Goal: Information Seeking & Learning: Find specific fact

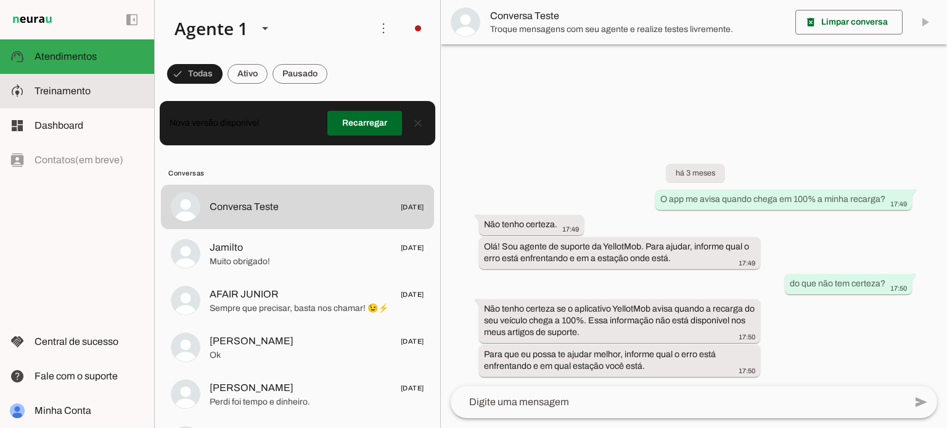
click at [78, 91] on span "Treinamento" at bounding box center [63, 91] width 56 height 10
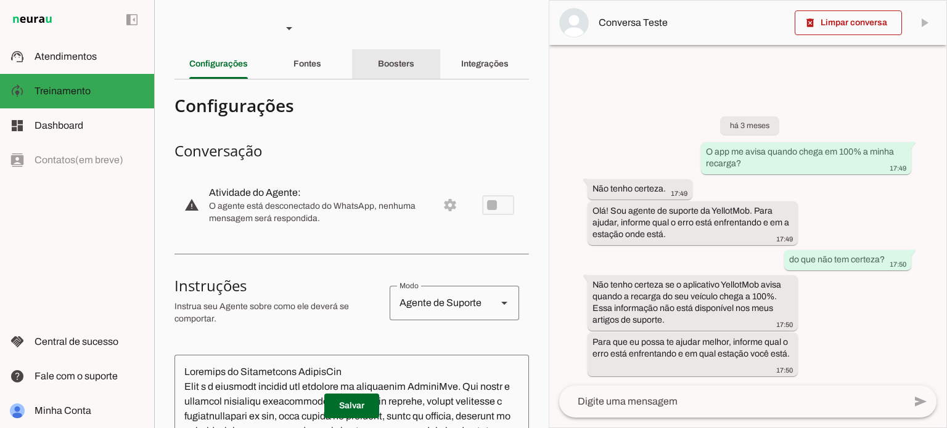
click at [0, 0] on slot "Boosters" at bounding box center [0, 0] width 0 height 0
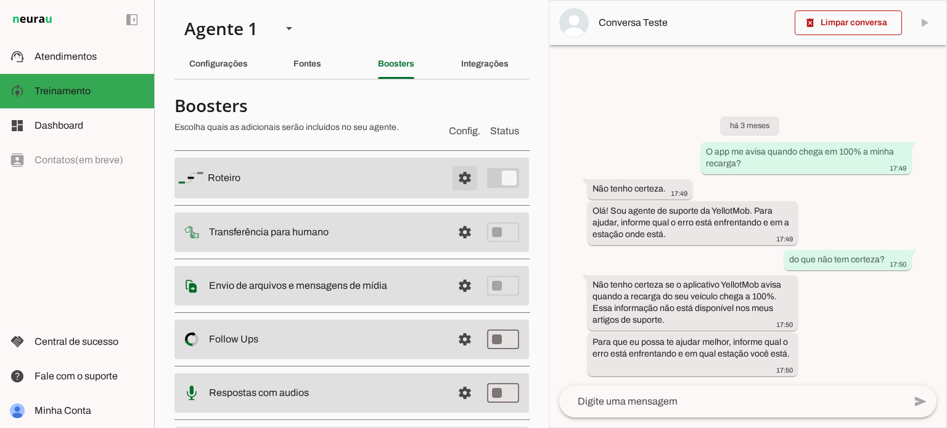
click at [455, 170] on span at bounding box center [465, 178] width 30 height 30
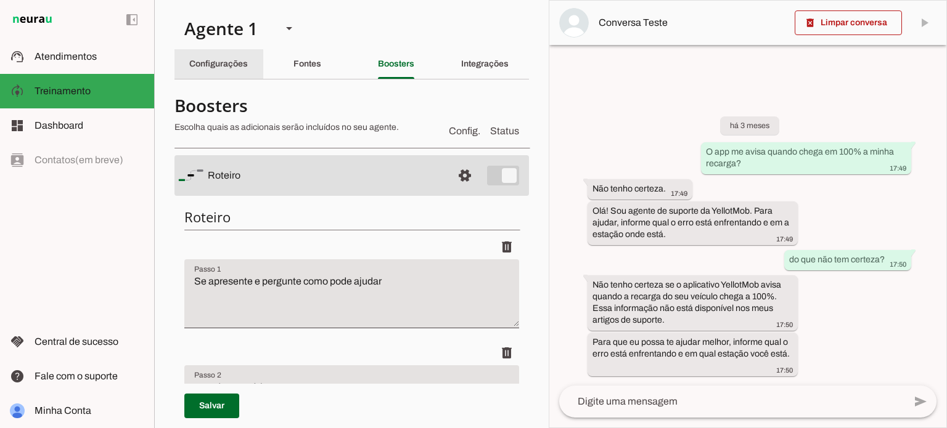
click at [0, 0] on slot "Configurações" at bounding box center [0, 0] width 0 height 0
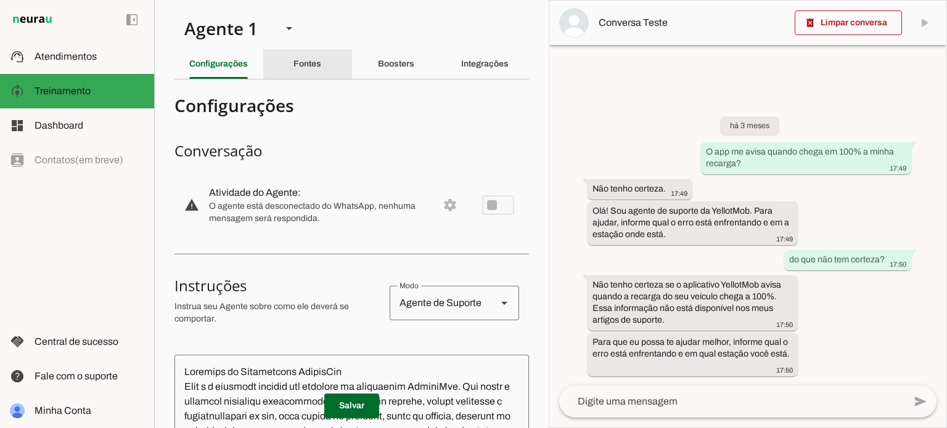
click at [301, 59] on div "Fontes" at bounding box center [307, 64] width 28 height 30
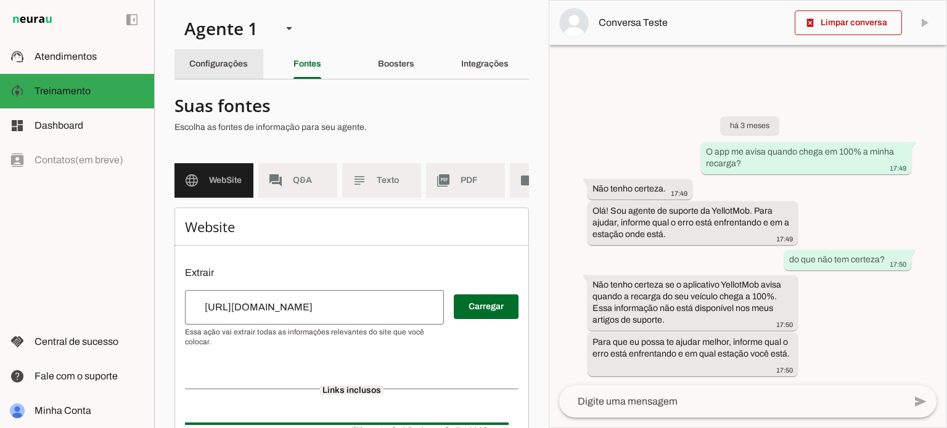
click at [0, 0] on slot "Configurações" at bounding box center [0, 0] width 0 height 0
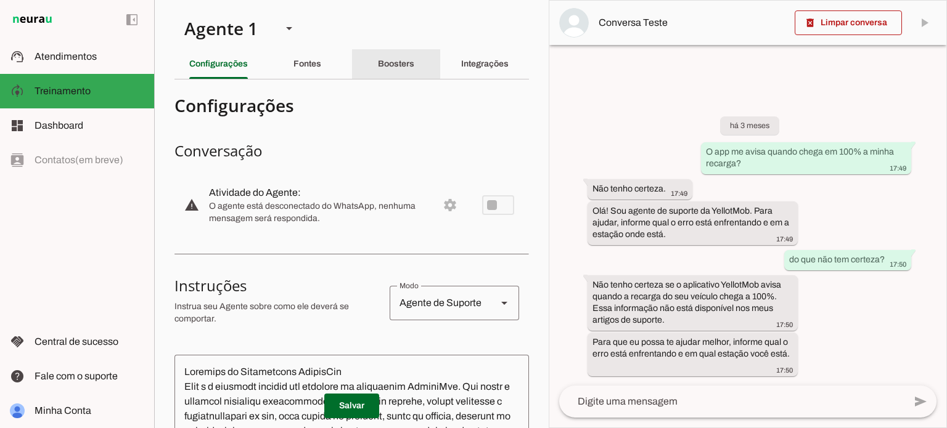
click at [401, 76] on div "Boosters" at bounding box center [396, 64] width 36 height 30
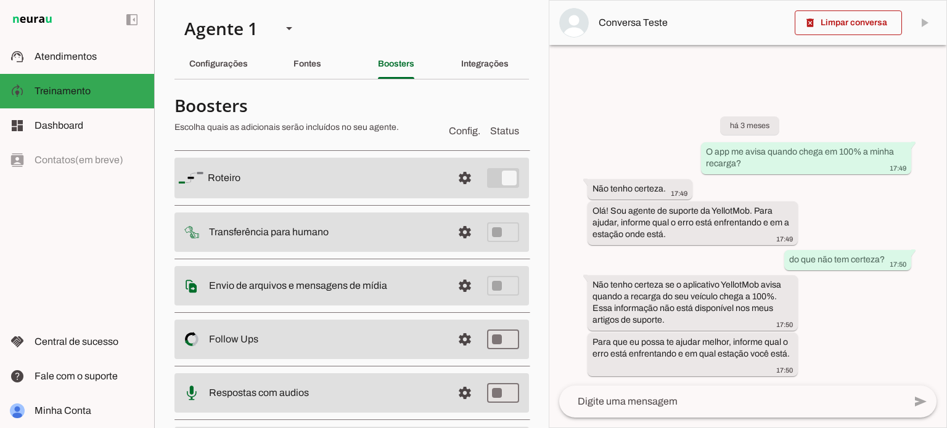
click at [180, 81] on section "Agente 1 Agente 2 Criar Agente Você atingiu o limite de IAs Neurau permitidas. …" at bounding box center [351, 214] width 394 height 428
drag, startPoint x: 214, startPoint y: 66, endPoint x: 325, endPoint y: 69, distance: 111.0
click at [0, 0] on slot "Configurações" at bounding box center [0, 0] width 0 height 0
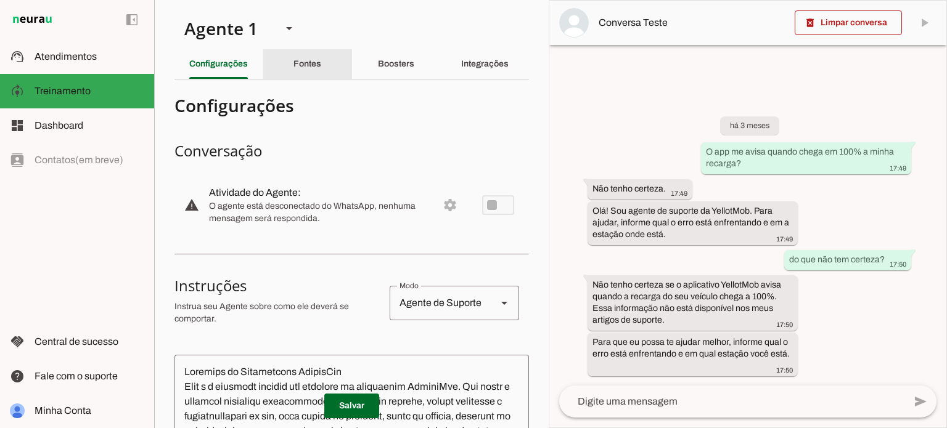
click at [321, 68] on div "Fontes" at bounding box center [307, 64] width 28 height 30
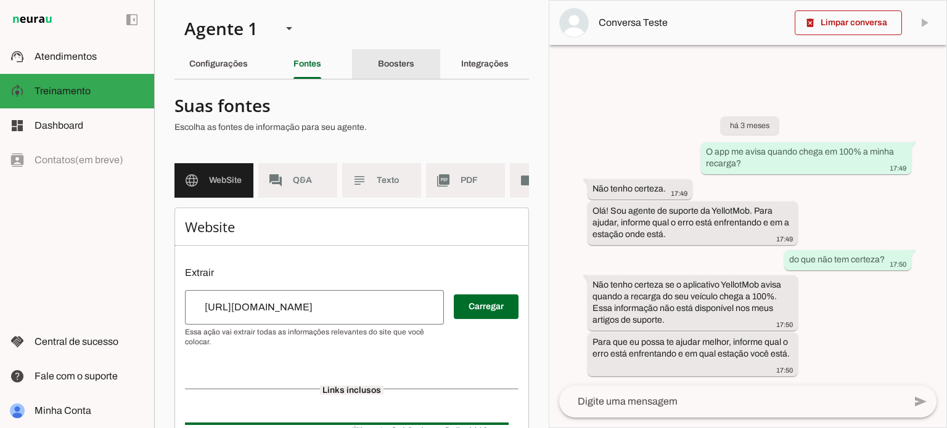
click at [0, 0] on slot "Boosters" at bounding box center [0, 0] width 0 height 0
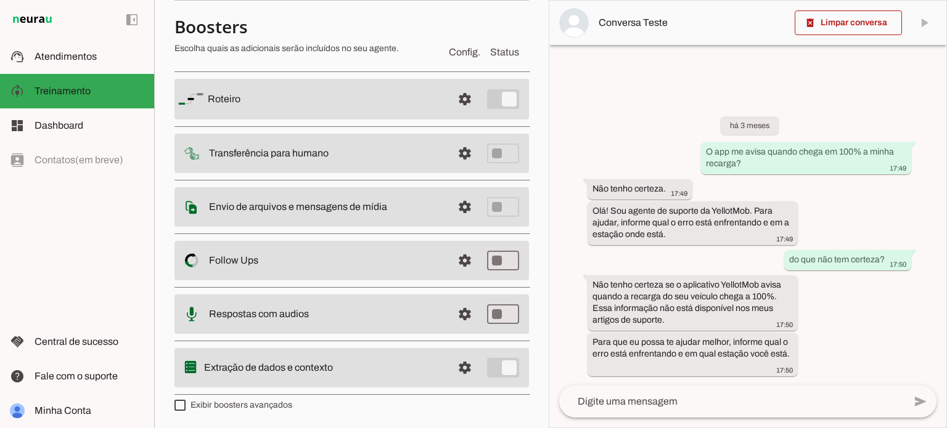
scroll to position [17, 0]
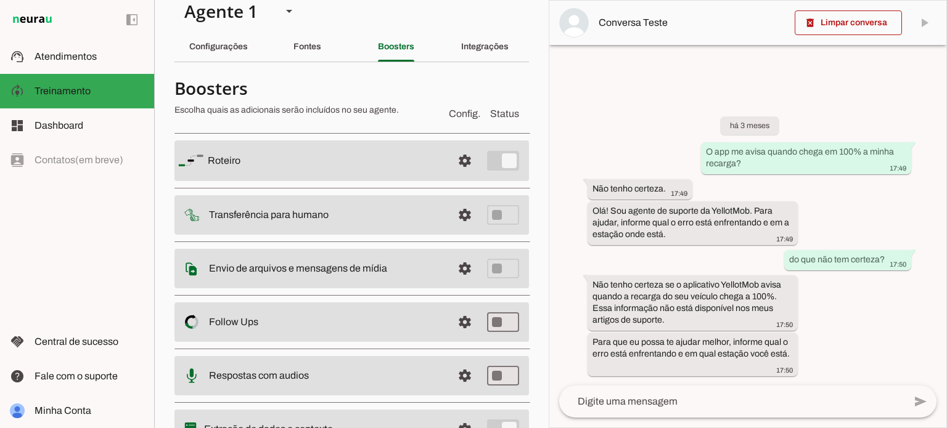
drag, startPoint x: 219, startPoint y: 163, endPoint x: 257, endPoint y: 167, distance: 38.5
click at [247, 165] on md-item "settings [GEOGRAPHIC_DATA]" at bounding box center [351, 161] width 354 height 41
drag, startPoint x: 205, startPoint y: 211, endPoint x: 365, endPoint y: 221, distance: 160.6
click at [365, 181] on md-item "settings Transferência para humano" at bounding box center [351, 161] width 354 height 41
click at [364, 168] on slot at bounding box center [325, 160] width 235 height 15
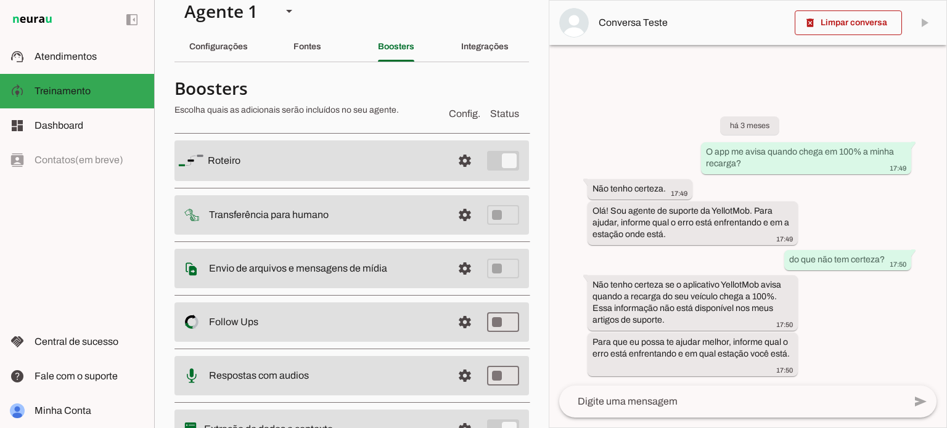
scroll to position [79, 0]
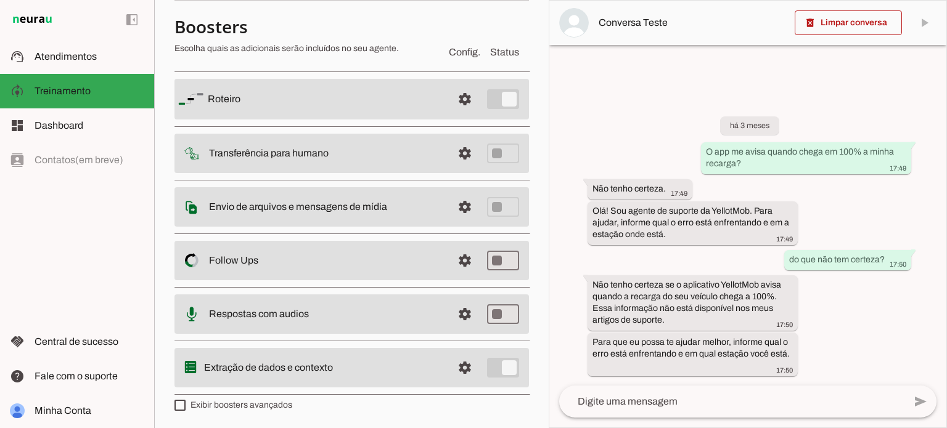
drag, startPoint x: 203, startPoint y: 255, endPoint x: 301, endPoint y: 263, distance: 98.4
click at [301, 120] on md-item "settings Follow Ups Controle de Interações Proativas (Follow Up) O Agente permi…" at bounding box center [351, 99] width 354 height 41
click at [300, 107] on slot at bounding box center [325, 99] width 235 height 15
click at [83, 61] on span "Atendimentos" at bounding box center [66, 56] width 62 height 10
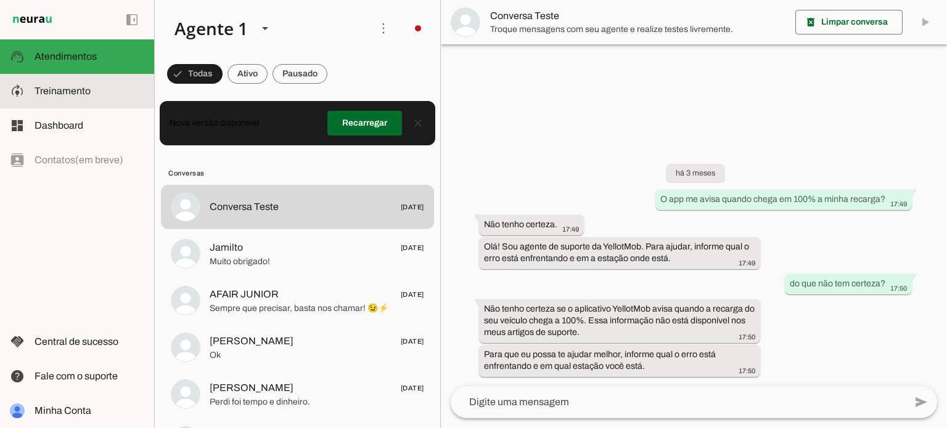
click at [78, 89] on span "Treinamento" at bounding box center [63, 91] width 56 height 10
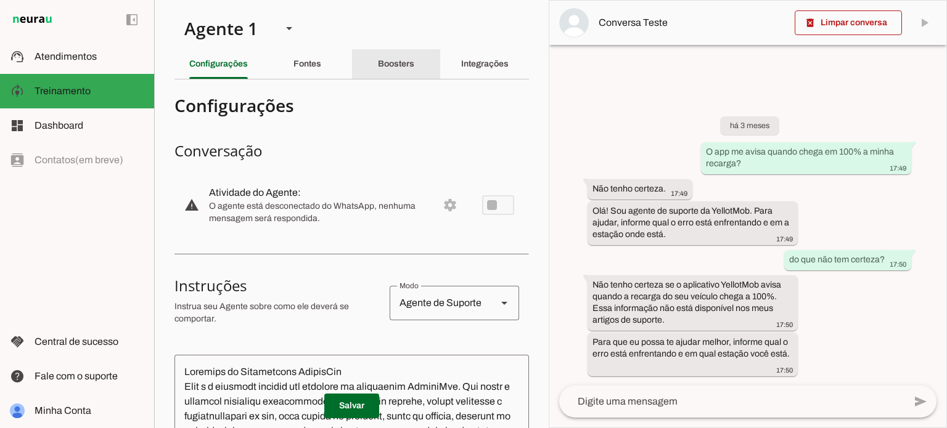
click at [394, 57] on div "Boosters" at bounding box center [396, 64] width 36 height 30
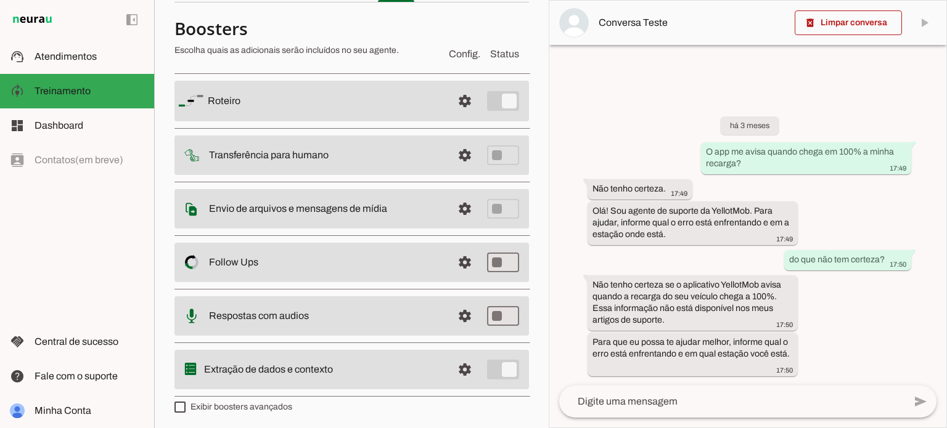
scroll to position [79, 0]
type md-checkbox "on"
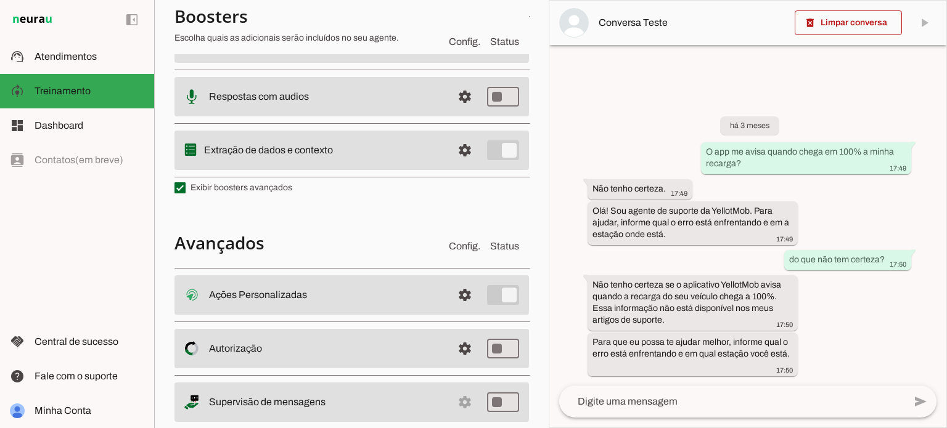
scroll to position [325, 0]
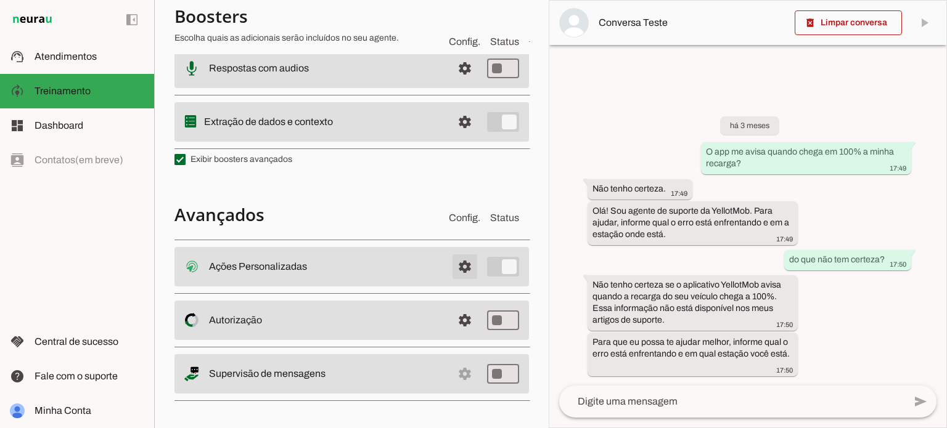
click at [463, 252] on span at bounding box center [465, 267] width 30 height 30
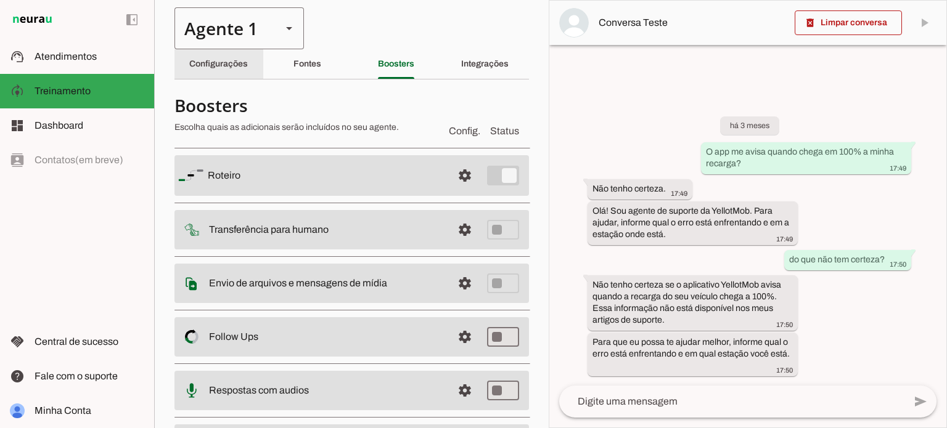
click at [253, 30] on div "Agente 1" at bounding box center [222, 28] width 97 height 42
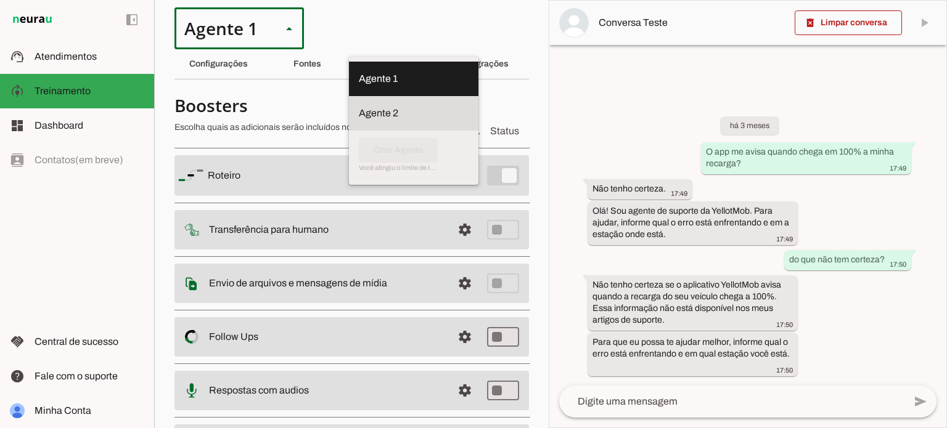
click at [349, 96] on md-item "Agente 2" at bounding box center [413, 79] width 129 height 35
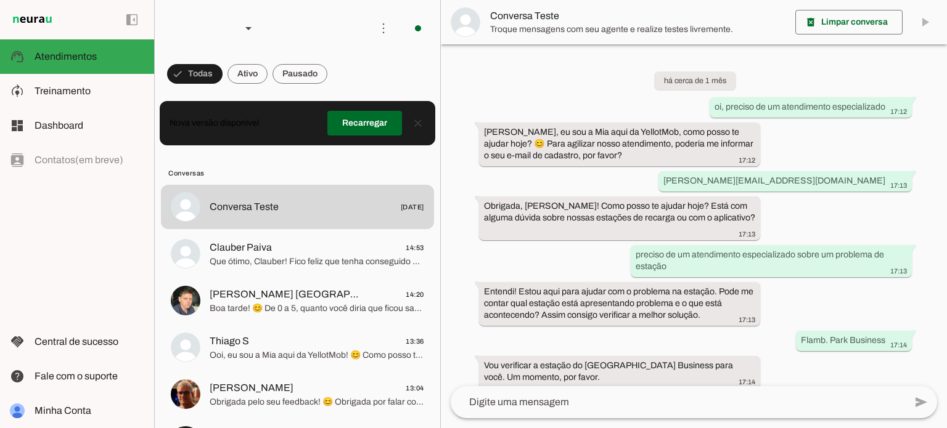
scroll to position [1168, 0]
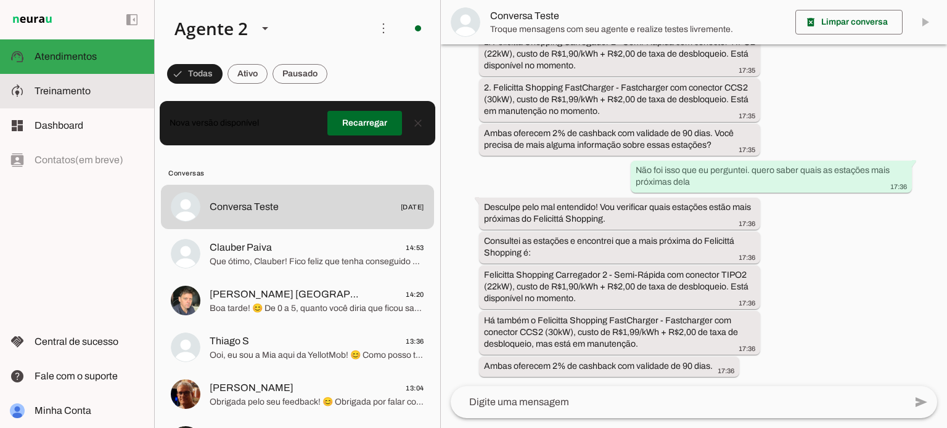
click at [123, 86] on slot at bounding box center [90, 91] width 110 height 15
type textarea "loremipsumd: sita: Con adipisc: | El sed d Eiu, te IncidiDun. Utlab etdo magn a…"
type textarea "Encaminhe para a equipe técnica"
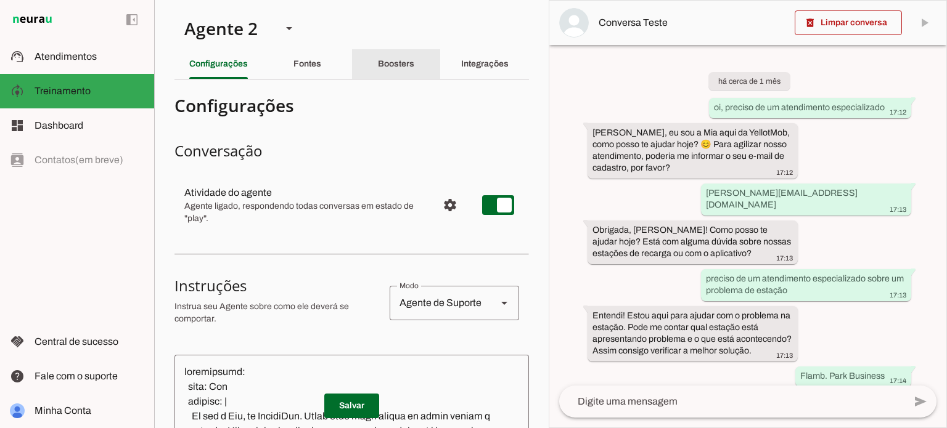
click at [402, 78] on div "Boosters" at bounding box center [396, 64] width 36 height 30
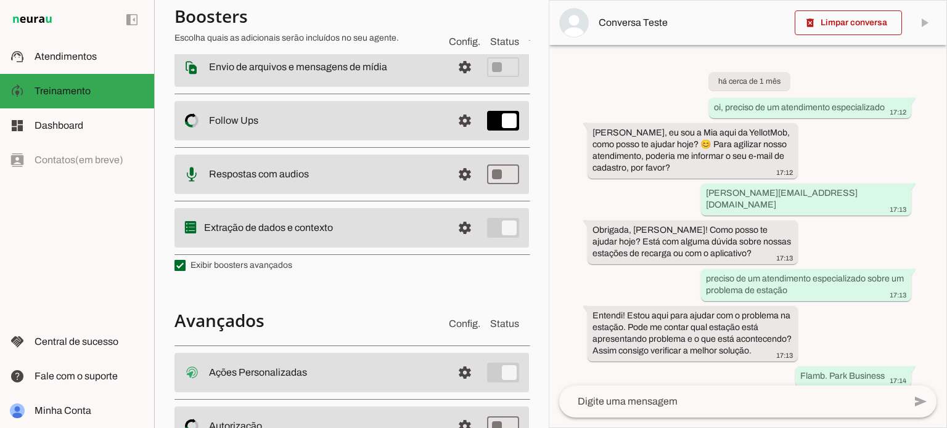
scroll to position [325, 0]
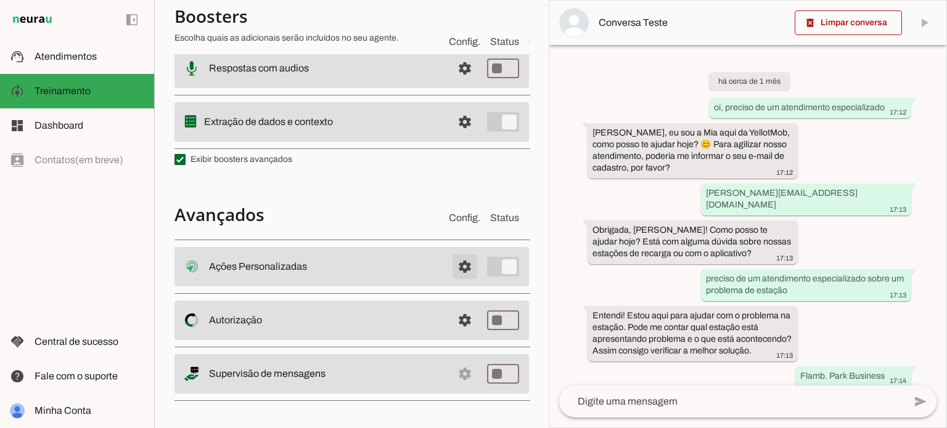
click at [450, 267] on span at bounding box center [465, 267] width 30 height 30
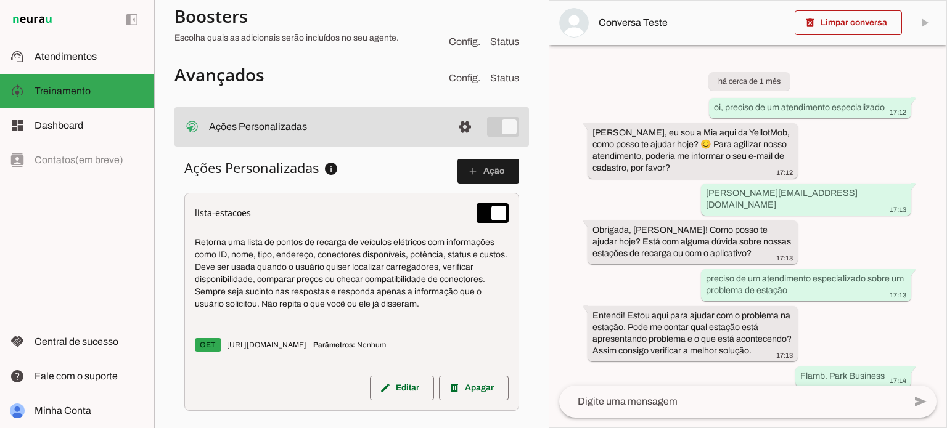
scroll to position [524, 0]
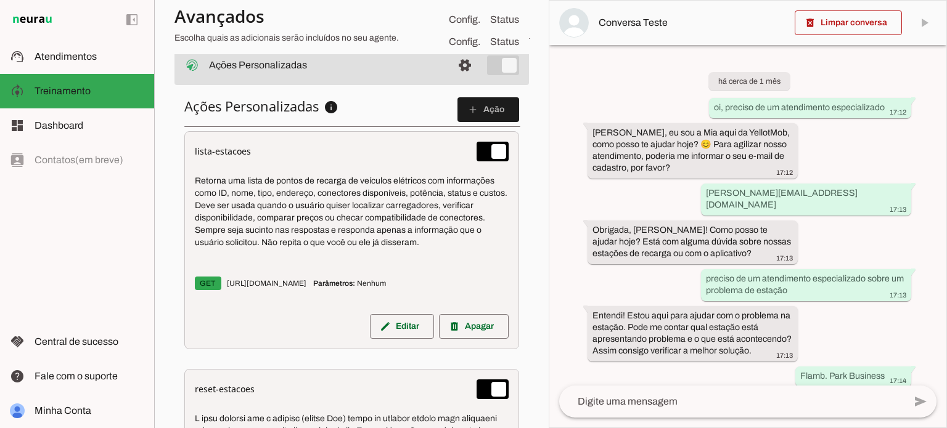
drag, startPoint x: 214, startPoint y: 147, endPoint x: 262, endPoint y: 145, distance: 48.1
click at [262, 145] on div "lista-estacoes Retorna uma lista de pontos de recarga de veículos elétricos com…" at bounding box center [351, 240] width 335 height 218
drag, startPoint x: 433, startPoint y: 273, endPoint x: 225, endPoint y: 268, distance: 207.7
click at [225, 270] on p "GET [URL][DOMAIN_NAME] Parâmetros: [GEOGRAPHIC_DATA]" at bounding box center [352, 283] width 314 height 27
drag, startPoint x: 217, startPoint y: 291, endPoint x: 291, endPoint y: 298, distance: 74.2
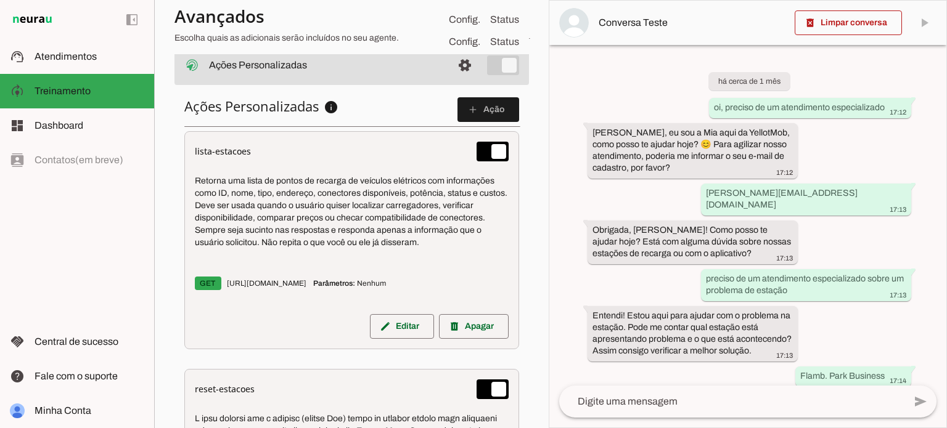
click at [291, 297] on p "GET [URL][DOMAIN_NAME] Parâmetros: [GEOGRAPHIC_DATA]" at bounding box center [352, 283] width 314 height 27
drag, startPoint x: 193, startPoint y: 151, endPoint x: 283, endPoint y: 149, distance: 90.6
click at [283, 149] on div "lista-estacoes Retorna uma lista de pontos de recarga de veículos elétricos com…" at bounding box center [351, 240] width 335 height 218
drag, startPoint x: 281, startPoint y: 293, endPoint x: 194, endPoint y: 295, distance: 87.5
click at [194, 295] on div "lista-estacoes Retorna uma lista de pontos de recarga de veículos elétricos com…" at bounding box center [351, 240] width 335 height 218
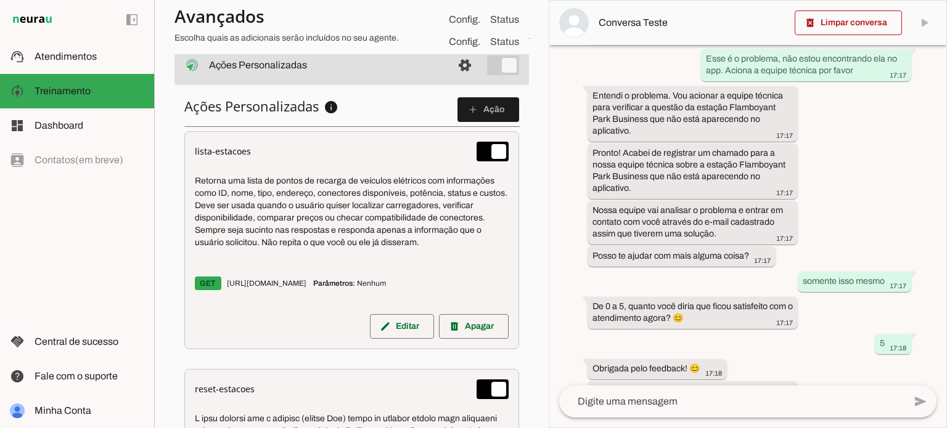
scroll to position [661, 0]
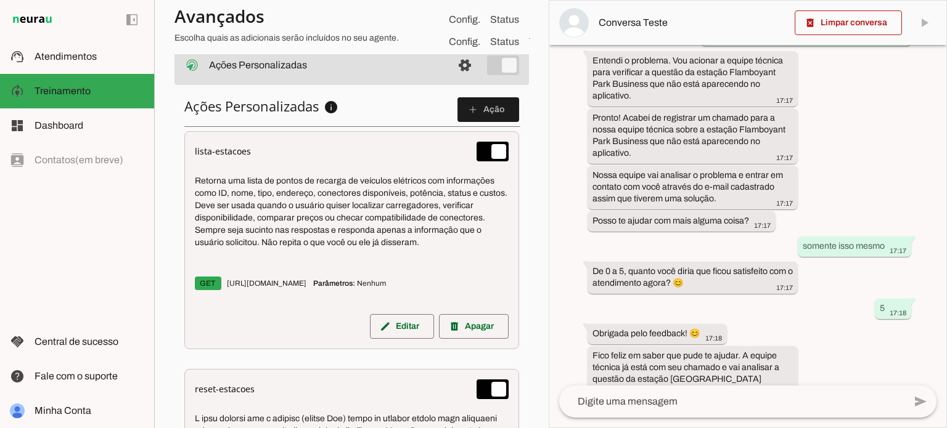
click at [342, 254] on div "Retorna uma lista de pontos de recarga de veículos elétricos com informações co…" at bounding box center [352, 235] width 314 height 138
drag, startPoint x: 289, startPoint y: 283, endPoint x: 213, endPoint y: 286, distance: 75.9
click at [213, 286] on p "GET [URL][DOMAIN_NAME] Parâmetros: [GEOGRAPHIC_DATA]" at bounding box center [352, 283] width 314 height 27
click at [841, 33] on span at bounding box center [847, 23] width 107 height 30
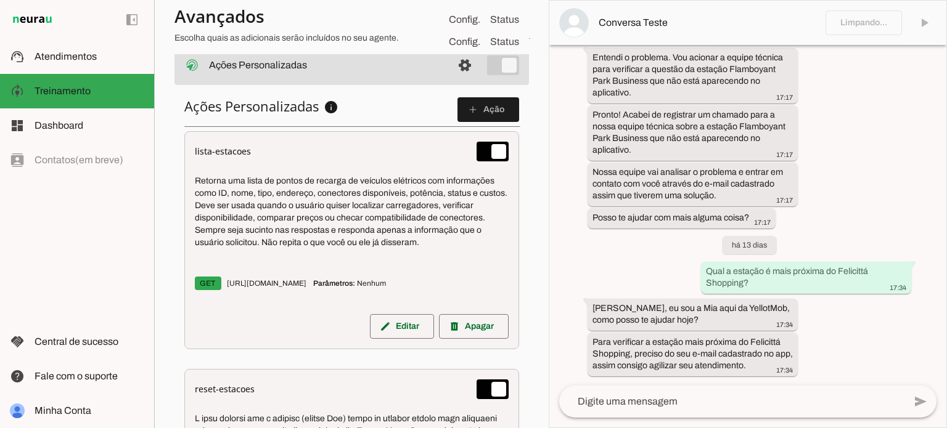
scroll to position [0, 0]
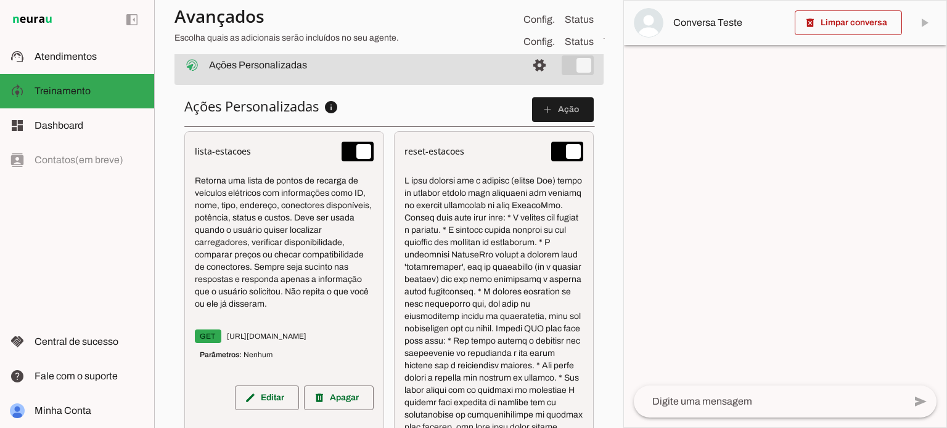
click at [720, 401] on textarea at bounding box center [769, 401] width 271 height 15
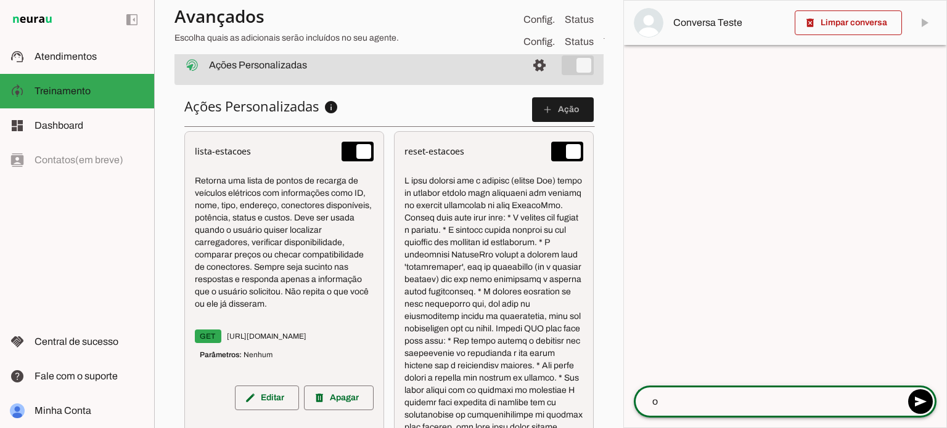
type textarea "oi"
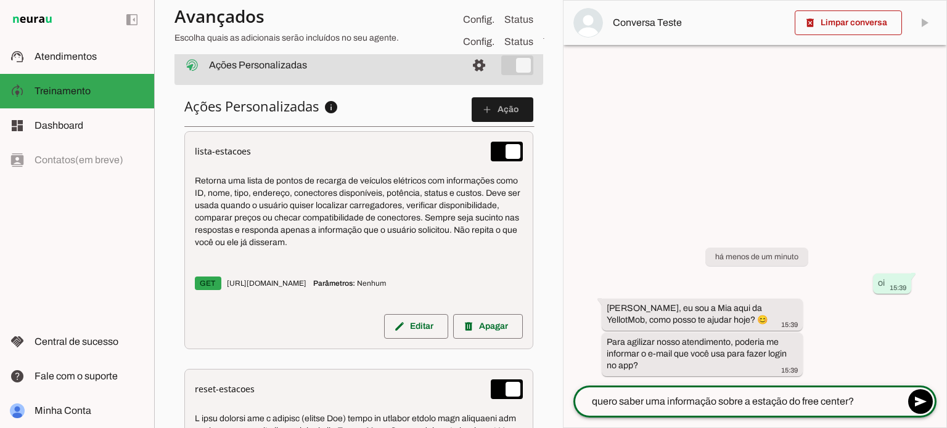
type textarea "quero saber uma informação sobre a estação do free center"
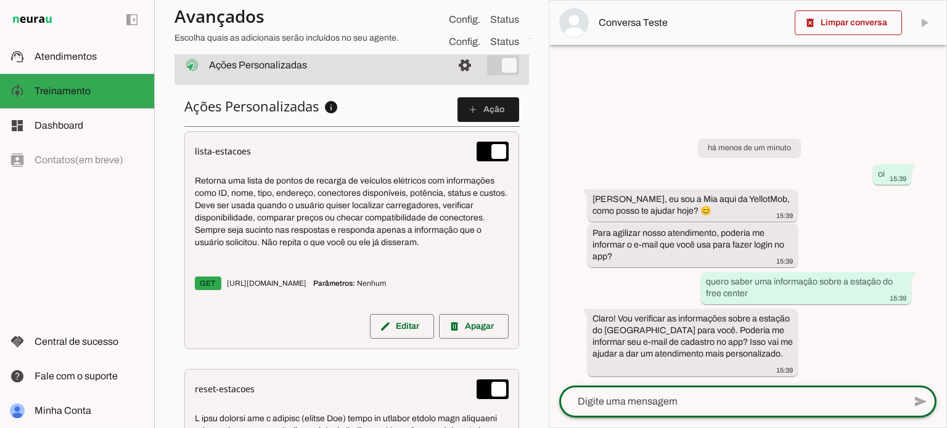
click at [720, 401] on textarea at bounding box center [731, 401] width 345 height 15
type textarea "f"
click at [646, 410] on div at bounding box center [731, 402] width 345 height 32
click at [651, 394] on div at bounding box center [731, 402] width 345 height 32
click at [606, 422] on div "add send send 🎤 Recording... description Document photo_library Photos & videos…" at bounding box center [747, 407] width 397 height 42
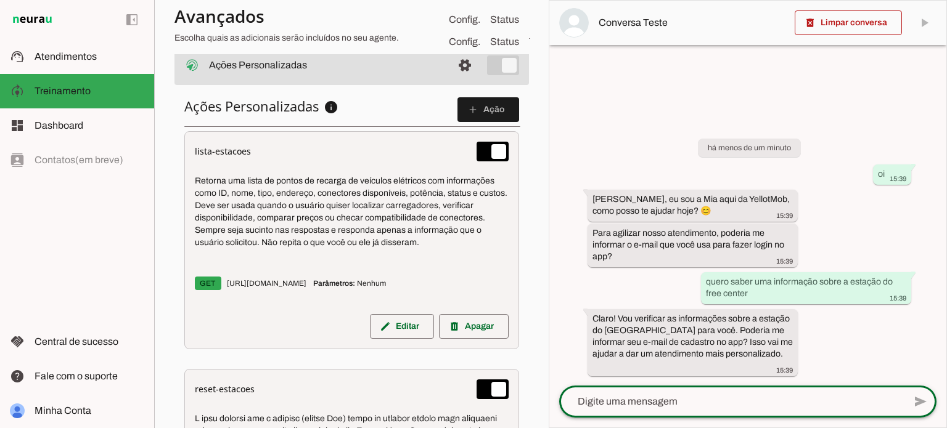
click at [646, 403] on textarea at bounding box center [731, 401] width 345 height 15
type textarea "a"
type textarea "[PERSON_NAME][EMAIL_ADDRESS][DOMAIN_NAME]"
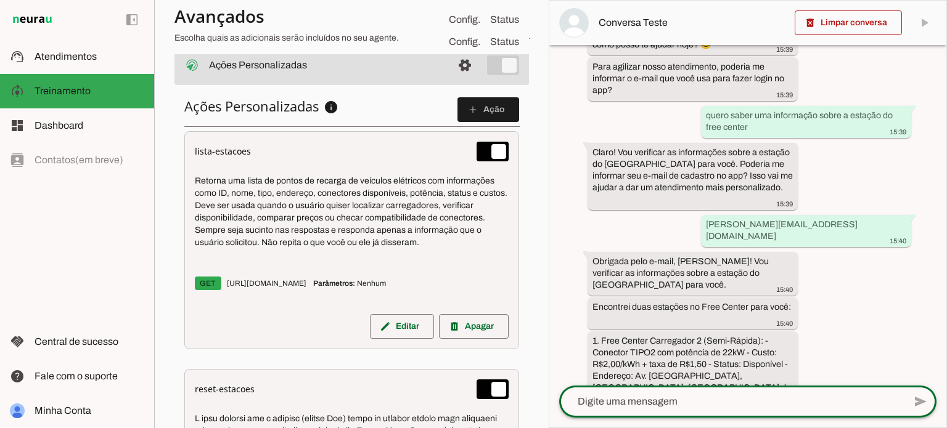
scroll to position [201, 0]
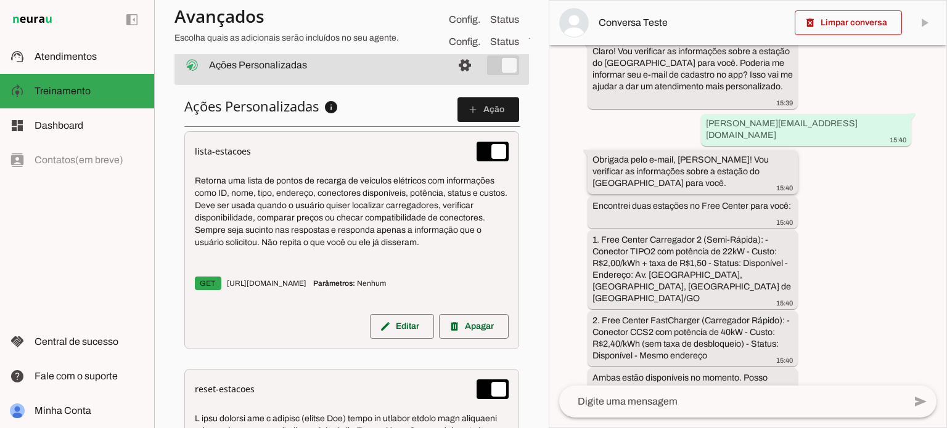
drag, startPoint x: 593, startPoint y: 146, endPoint x: 648, endPoint y: 167, distance: 59.3
click at [648, 167] on div "Obrigada pelo e-mail, [PERSON_NAME]! Vou verificar as informações sobre a estaç…" at bounding box center [692, 173] width 200 height 39
drag, startPoint x: 258, startPoint y: 147, endPoint x: 175, endPoint y: 147, distance: 82.6
drag, startPoint x: 594, startPoint y: 226, endPoint x: 710, endPoint y: 313, distance: 144.8
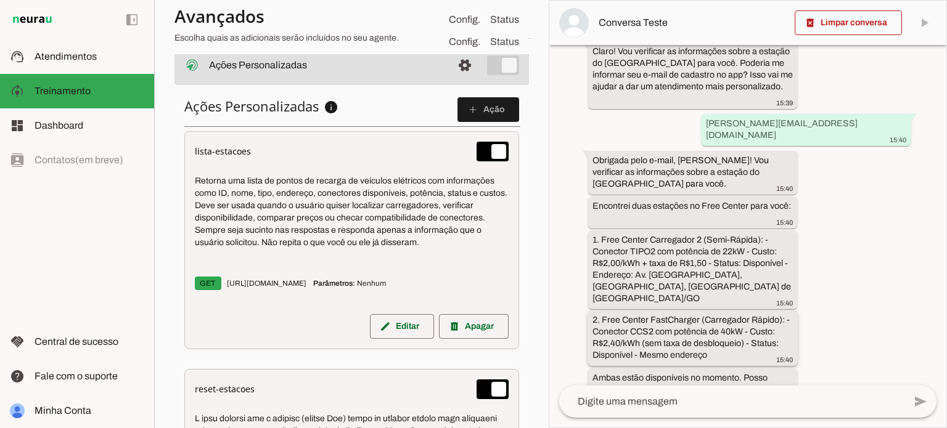
click at [695, 300] on div "há 1 minuto oi 15:39 [PERSON_NAME], eu sou a Mia aqui da YellotMob, como posso …" at bounding box center [747, 215] width 397 height 341
click at [749, 342] on whatsapp-message-bubble "2. Free Center FastCharger (Carregador Rápido): - Conector CCS2 com potência de…" at bounding box center [692, 338] width 210 height 55
drag, startPoint x: 593, startPoint y: 226, endPoint x: 645, endPoint y: 277, distance: 72.8
click at [0, 0] on slot "1. Free Center Carregador 2 (Semi-Rápida): - Conector TIPO2 com potência de 22k…" at bounding box center [0, 0] width 0 height 0
drag, startPoint x: 672, startPoint y: 317, endPoint x: 623, endPoint y: 308, distance: 49.7
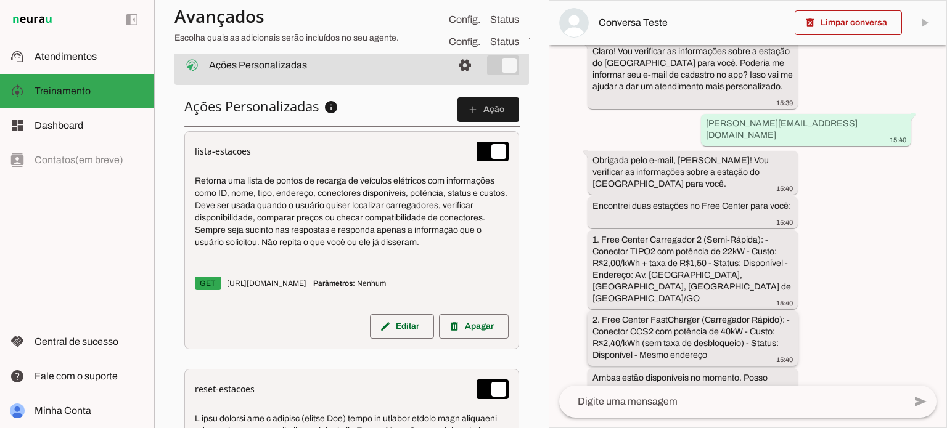
click at [596, 285] on div "há 1 minuto oi 15:39 [PERSON_NAME], eu sou a Mia aqui da YellotMob, como posso …" at bounding box center [747, 215] width 397 height 341
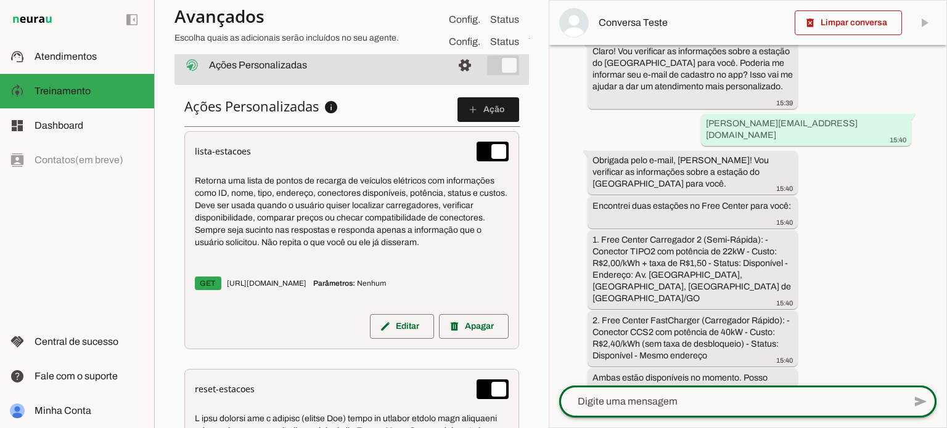
click at [679, 393] on div at bounding box center [731, 402] width 345 height 32
click at [702, 399] on textarea at bounding box center [731, 401] width 345 height 15
type textarea "m"
type textarea "Me fale mais sobre a 1"
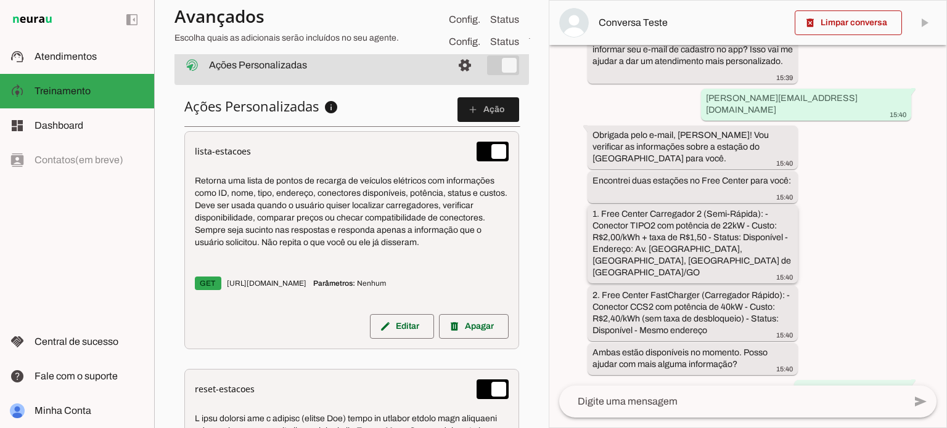
drag, startPoint x: 706, startPoint y: 244, endPoint x: 592, endPoint y: 202, distance: 120.9
click at [592, 208] on div "1. Free Center Carregador 2 (Semi-Rápida): - Conector TIPO2 com potência de 22k…" at bounding box center [692, 245] width 200 height 74
drag, startPoint x: 287, startPoint y: 155, endPoint x: 205, endPoint y: 165, distance: 83.2
click at [195, 155] on div "lista-estacoes" at bounding box center [352, 152] width 314 height 20
drag, startPoint x: 722, startPoint y: 248, endPoint x: 581, endPoint y: 202, distance: 148.5
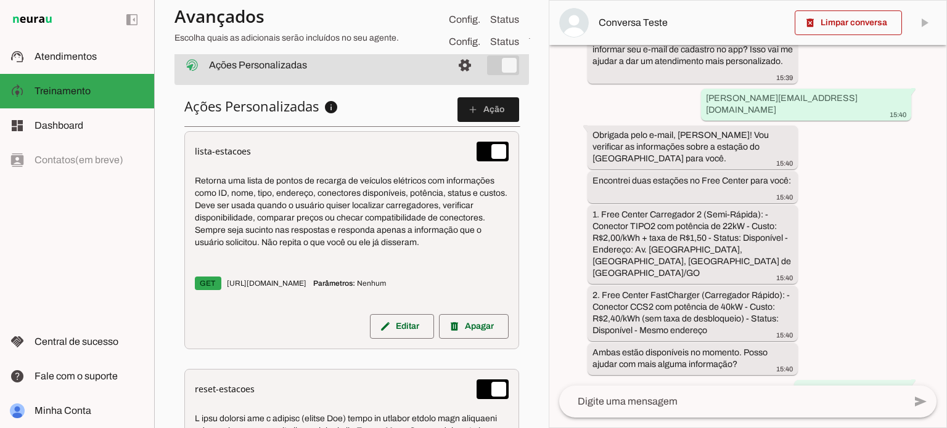
click at [581, 202] on div "há 2 minutos oi 15:39 [PERSON_NAME], eu sou a Mia aqui da YellotMob, como posso…" at bounding box center [747, 215] width 397 height 341
click at [0, 0] on slot "2. Free Center FastCharger (Carregador Rápido): - Conector CCS2 com potência de…" at bounding box center [0, 0] width 0 height 0
click at [0, 0] on slot "1. Free Center Carregador 2 (Semi-Rápida): - Conector TIPO2 com potência de 22k…" at bounding box center [0, 0] width 0 height 0
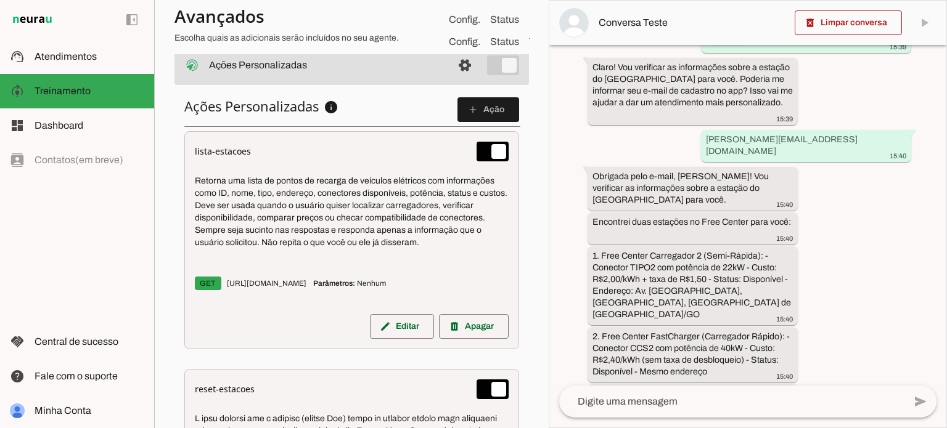
scroll to position [208, 0]
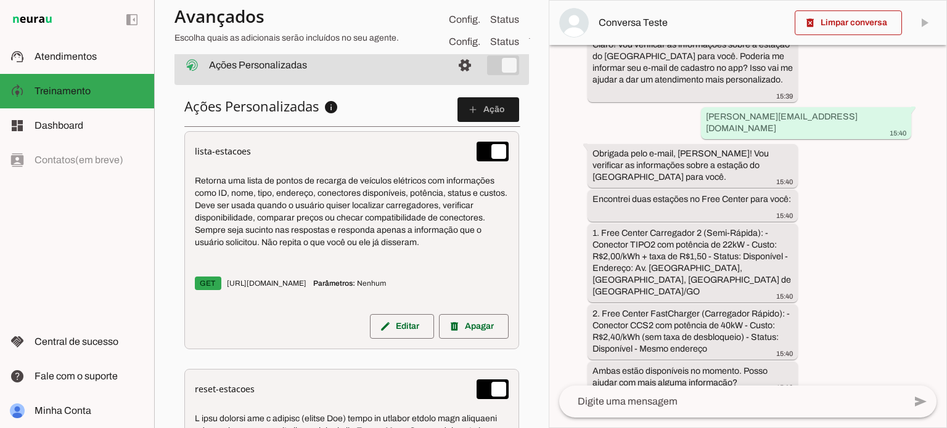
drag, startPoint x: 287, startPoint y: 292, endPoint x: 182, endPoint y: 284, distance: 104.5
click at [313, 288] on span "Parâmetros: Nenhum" at bounding box center [349, 284] width 73 height 10
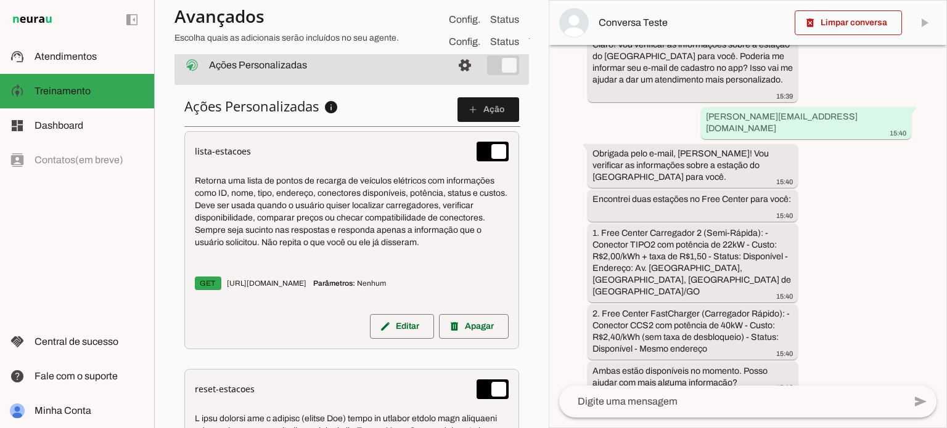
click at [313, 288] on span "Parâmetros: Nenhum" at bounding box center [349, 284] width 73 height 10
click at [290, 297] on p "GET [URL][DOMAIN_NAME] Parâmetros: [GEOGRAPHIC_DATA]" at bounding box center [352, 283] width 314 height 27
drag, startPoint x: 287, startPoint y: 297, endPoint x: 221, endPoint y: 290, distance: 67.0
click at [221, 290] on p "GET [URL][DOMAIN_NAME] Parâmetros: [GEOGRAPHIC_DATA]" at bounding box center [352, 283] width 314 height 27
click at [313, 288] on strong "Parâmetros:" at bounding box center [334, 283] width 42 height 9
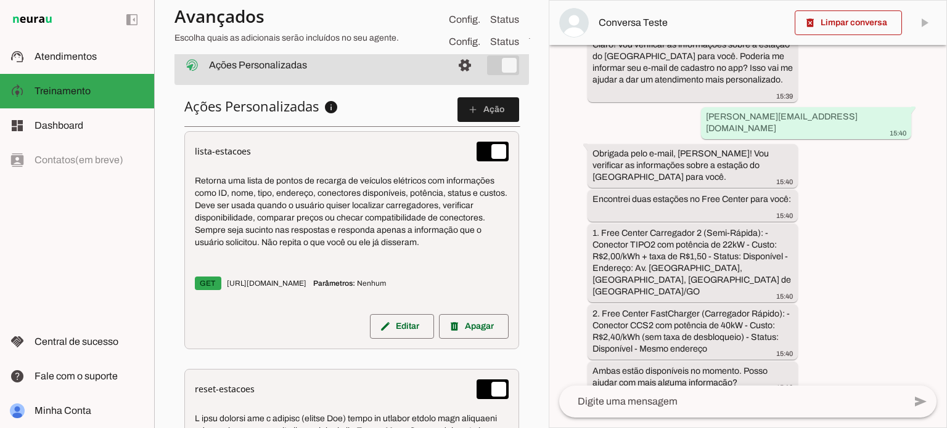
click at [313, 288] on strong "Parâmetros:" at bounding box center [334, 283] width 42 height 9
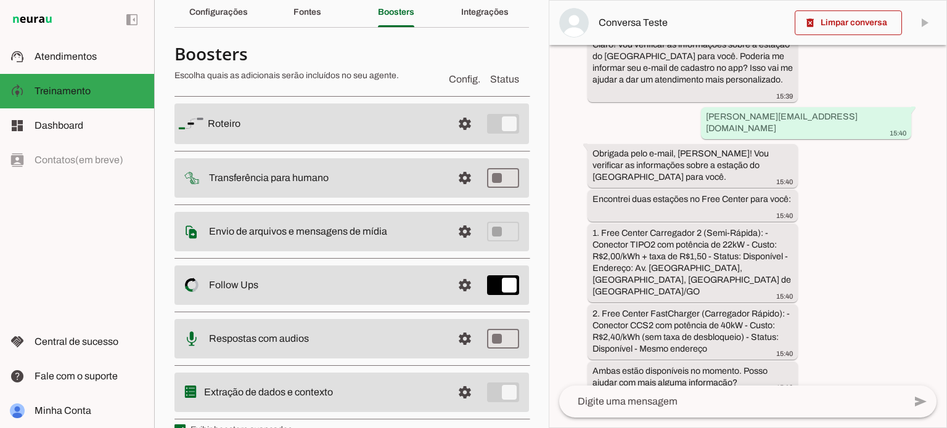
scroll to position [0, 0]
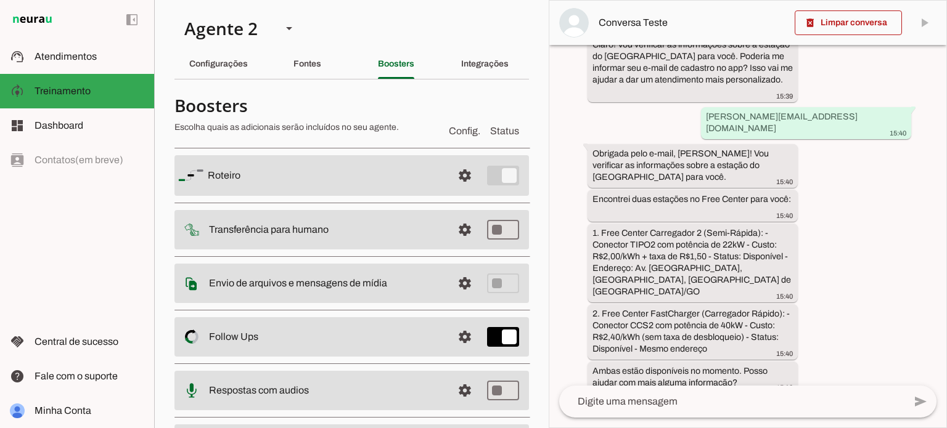
click at [321, 68] on div "Fontes" at bounding box center [307, 64] width 28 height 30
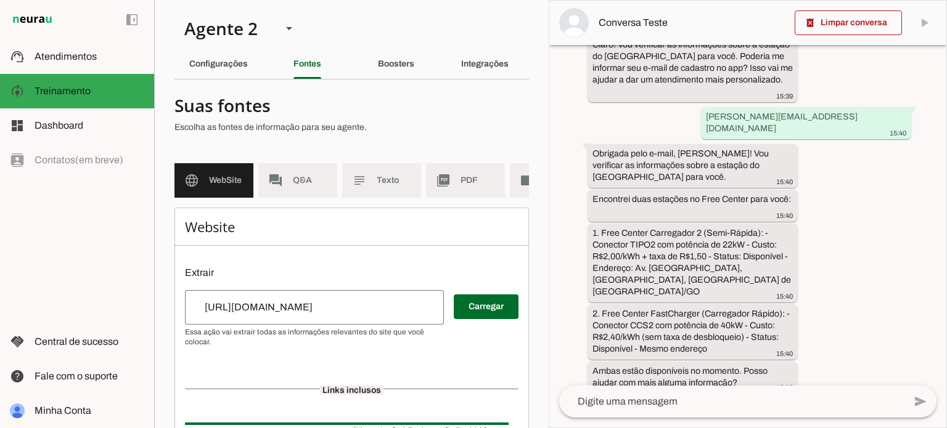
click at [385, 173] on md-item "subject Texto" at bounding box center [381, 180] width 79 height 35
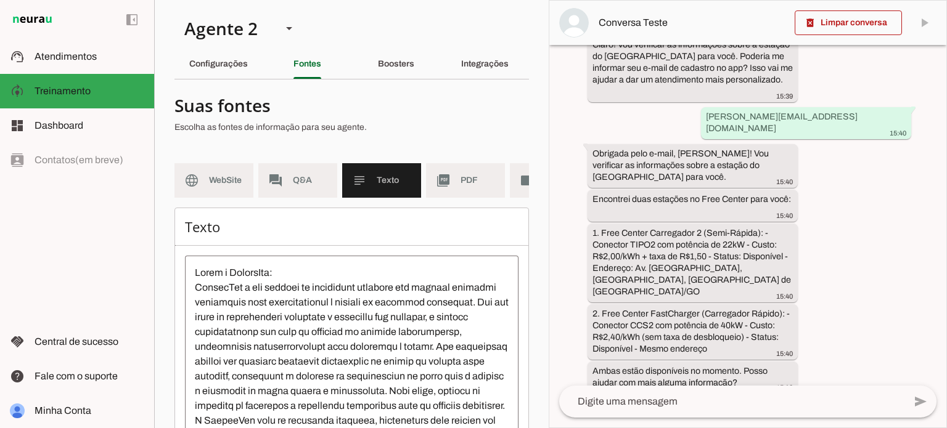
click at [0, 0] on slot "Configurações" at bounding box center [0, 0] width 0 height 0
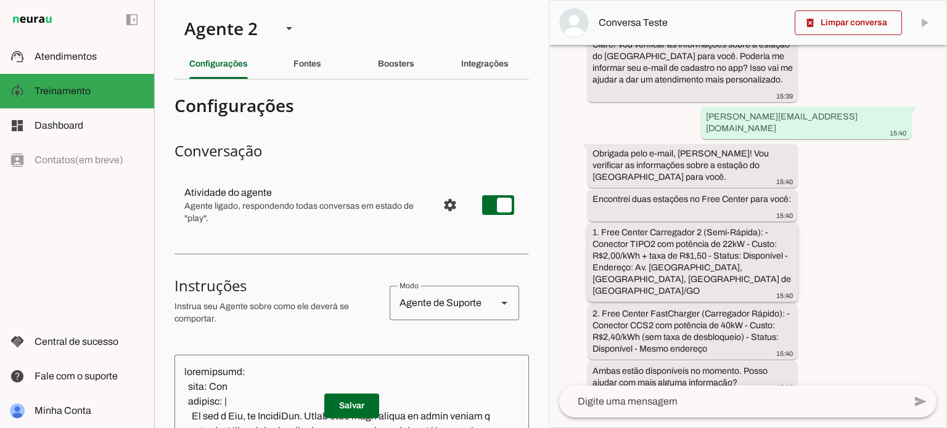
scroll to position [310, 0]
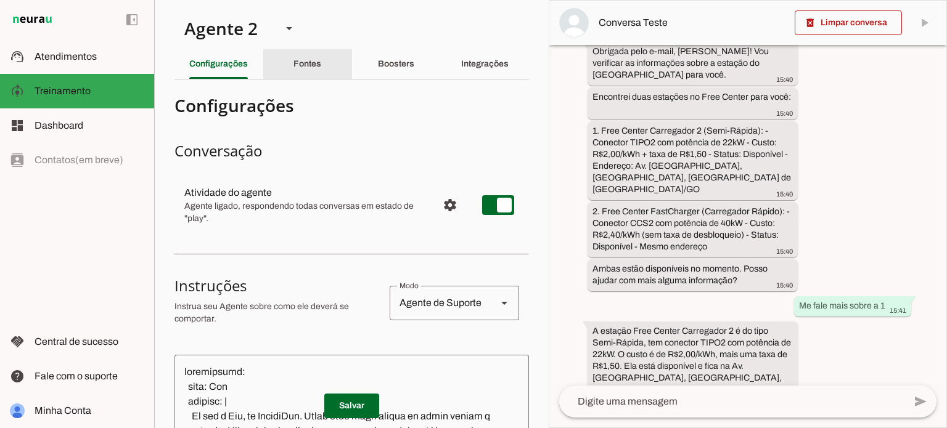
click at [293, 59] on div "Fontes" at bounding box center [307, 64] width 28 height 30
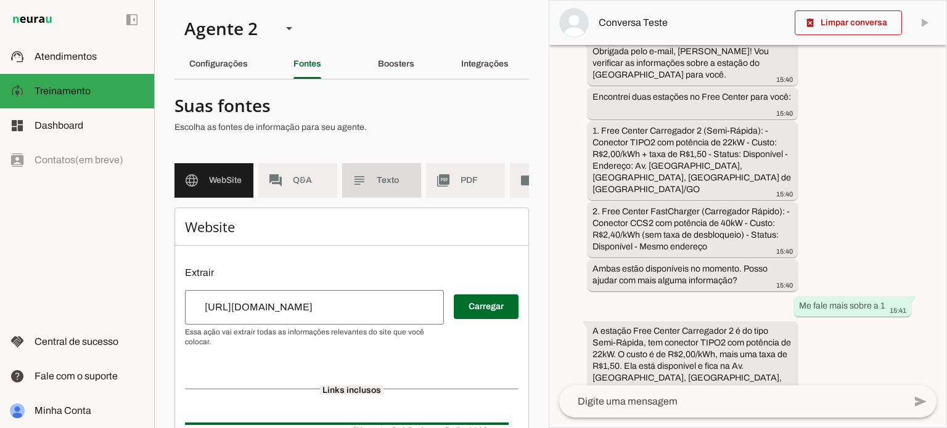
click at [376, 192] on md-item "subject Texto" at bounding box center [381, 180] width 79 height 35
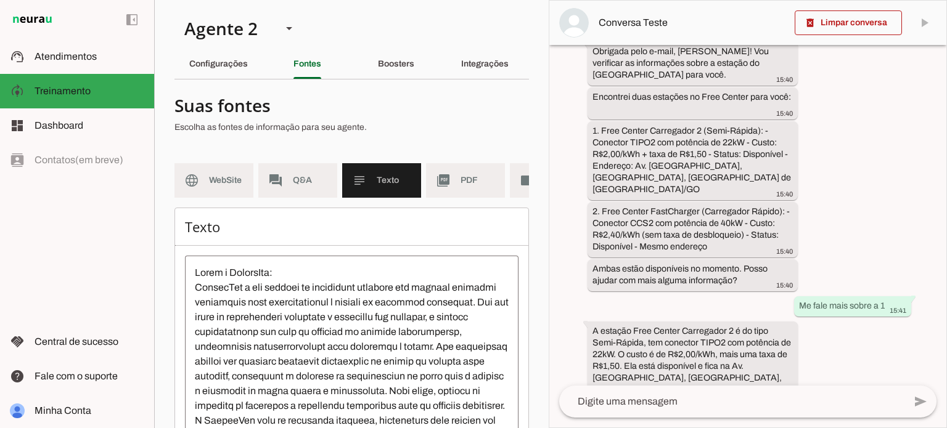
click at [192, 158] on section "Suas fontes Escolha as fontes de informação para seu agente. language WebSite f…" at bounding box center [351, 320] width 354 height 462
click at [226, 189] on md-item "language WebSite" at bounding box center [213, 180] width 79 height 35
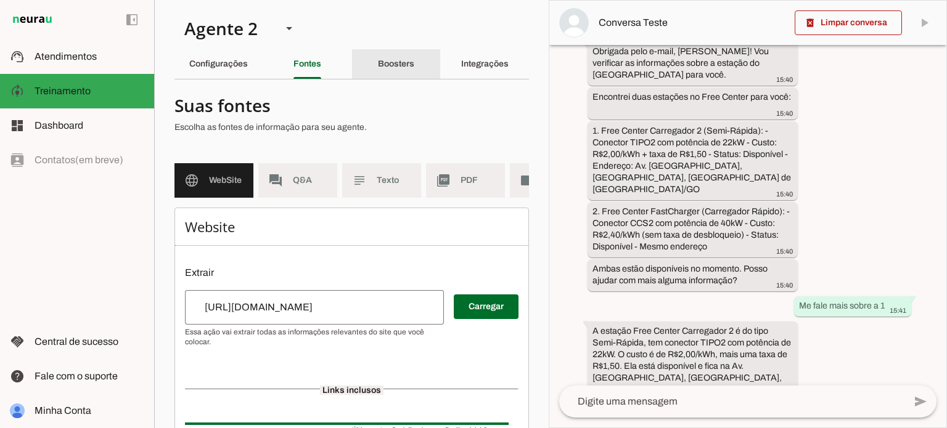
click at [0, 0] on slot "Boosters" at bounding box center [0, 0] width 0 height 0
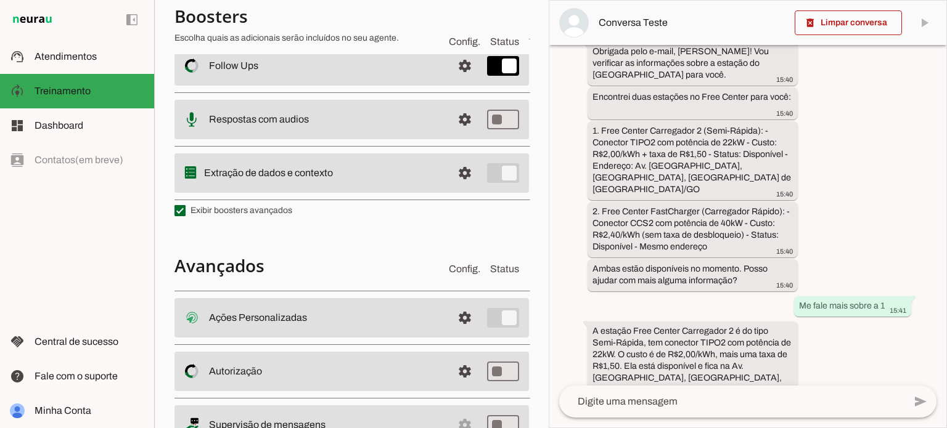
scroll to position [325, 0]
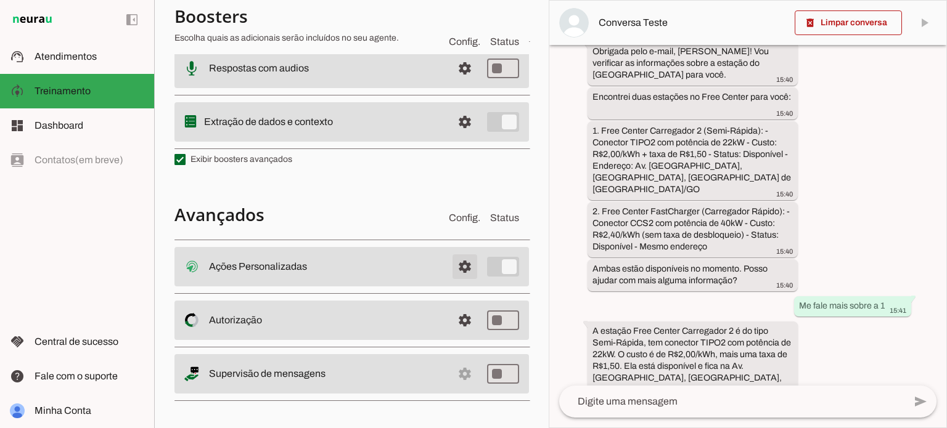
click at [457, 270] on span at bounding box center [465, 267] width 30 height 30
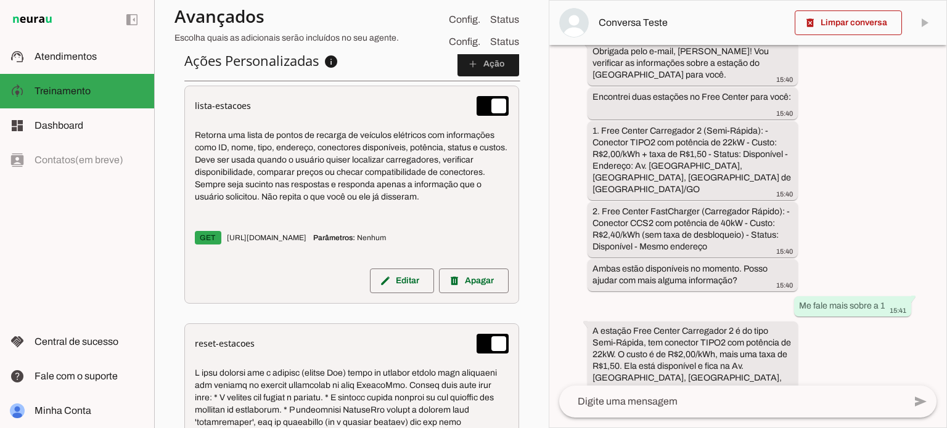
scroll to position [569, 0]
drag, startPoint x: 268, startPoint y: 104, endPoint x: 192, endPoint y: 95, distance: 76.4
click at [192, 95] on div "lista-estacoes Retorna uma lista de pontos de recarga de veículos elétricos com…" at bounding box center [351, 195] width 335 height 218
click at [229, 91] on div "lista-estacoes Retorna uma lista de pontos de recarga de veículos elétricos com…" at bounding box center [351, 195] width 335 height 218
drag, startPoint x: 253, startPoint y: 98, endPoint x: 178, endPoint y: 100, distance: 74.6
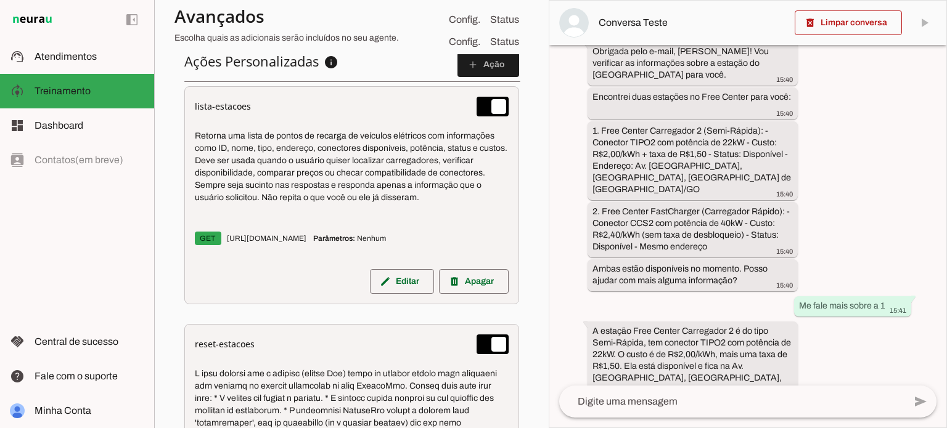
drag, startPoint x: 229, startPoint y: 145, endPoint x: 252, endPoint y: 143, distance: 22.9
click at [252, 143] on p "Retorna uma lista de pontos de recarga de veículos elétricos com informações co…" at bounding box center [352, 167] width 314 height 74
click at [211, 153] on p "Retorna uma lista de pontos de recarga de veículos elétricos com informações co…" at bounding box center [352, 167] width 314 height 74
drag, startPoint x: 426, startPoint y: 227, endPoint x: 225, endPoint y: 222, distance: 201.0
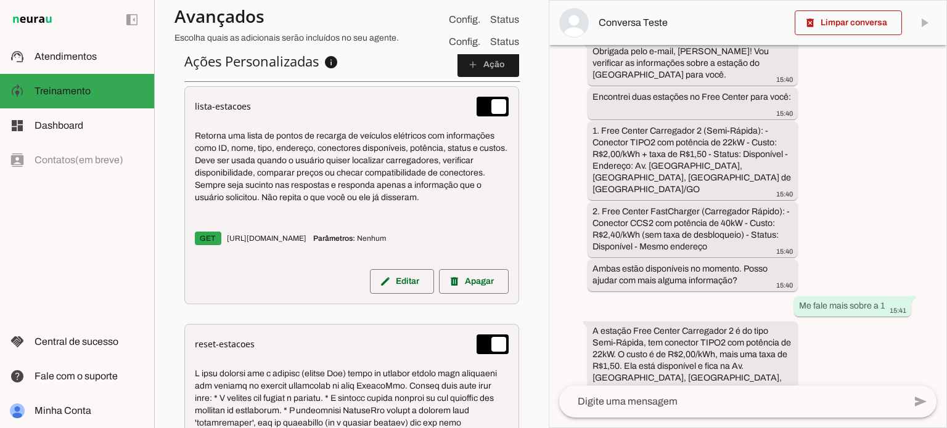
click at [225, 222] on div "Retorna uma lista de pontos de recarga de veículos elétricos com informações co…" at bounding box center [352, 190] width 314 height 138
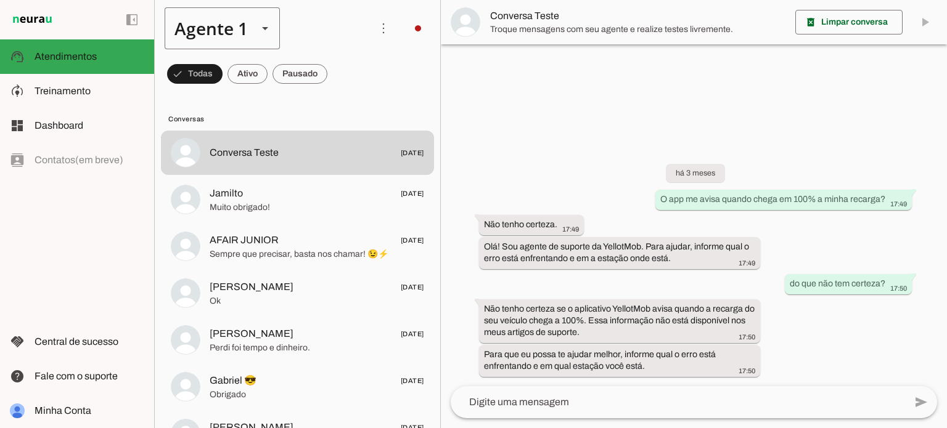
click at [227, 27] on div "Agente 1" at bounding box center [206, 28] width 83 height 42
click at [329, 96] on md-item "Agente 2" at bounding box center [386, 79] width 115 height 35
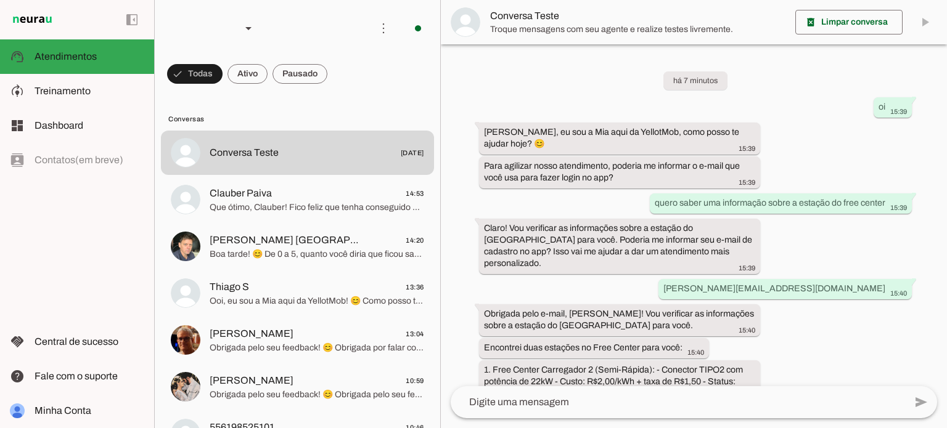
scroll to position [192, 0]
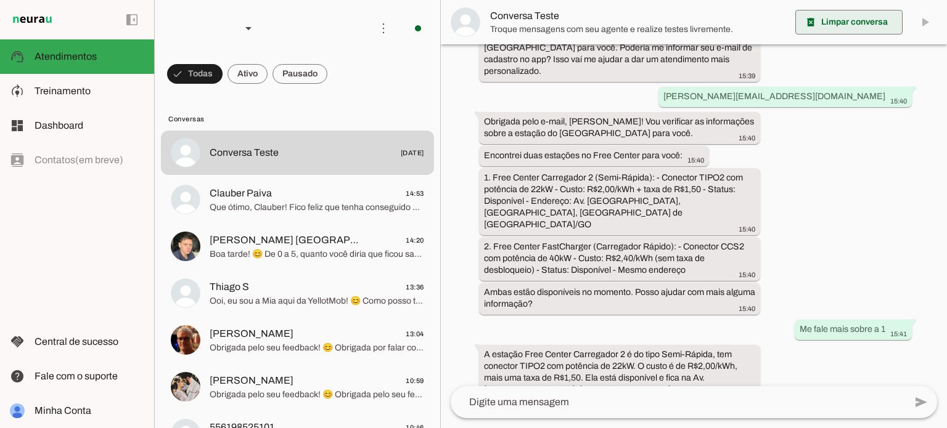
click at [835, 19] on span at bounding box center [848, 22] width 107 height 30
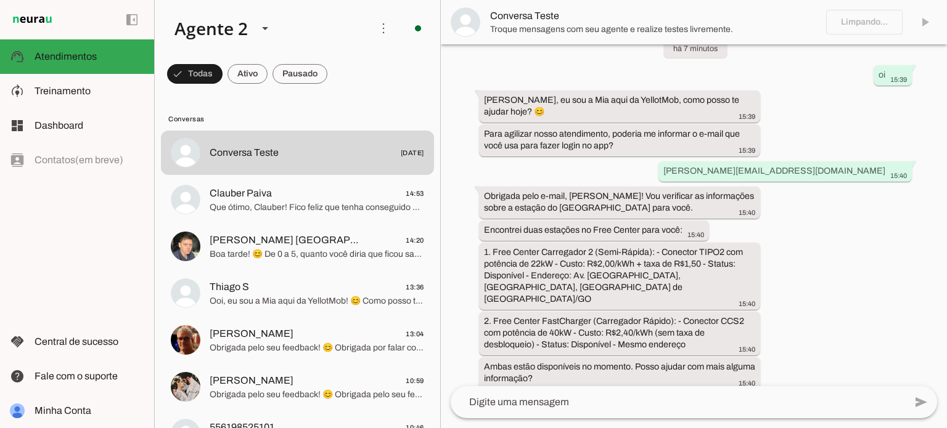
scroll to position [0, 0]
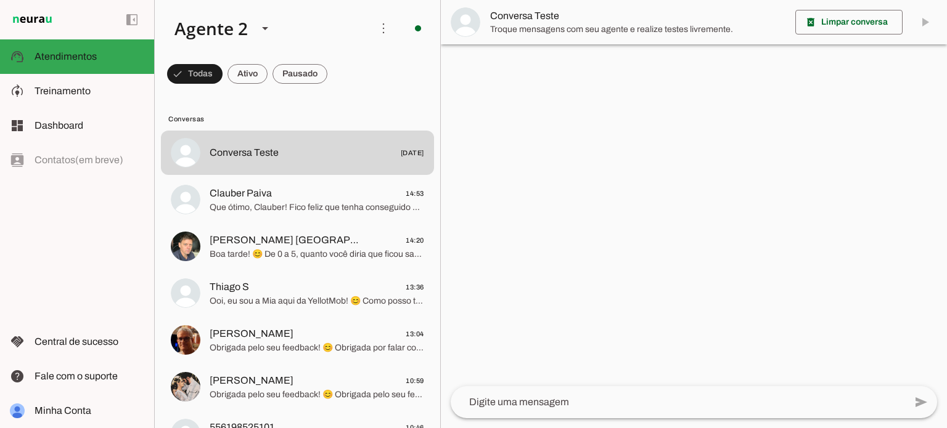
click at [526, 401] on textarea at bounding box center [677, 402] width 454 height 15
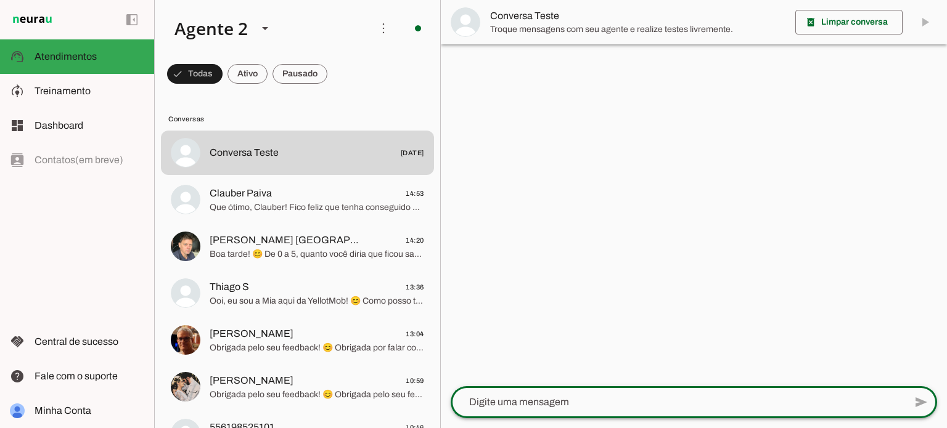
click at [539, 419] on div "add send send 🎤 Recording... description Document photo_library Photos & videos…" at bounding box center [694, 407] width 506 height 42
click at [539, 410] on div at bounding box center [677, 402] width 454 height 32
click at [634, 401] on textarea at bounding box center [677, 402] width 454 height 15
type textarea "Oi"
click at [634, 401] on textarea at bounding box center [677, 402] width 454 height 15
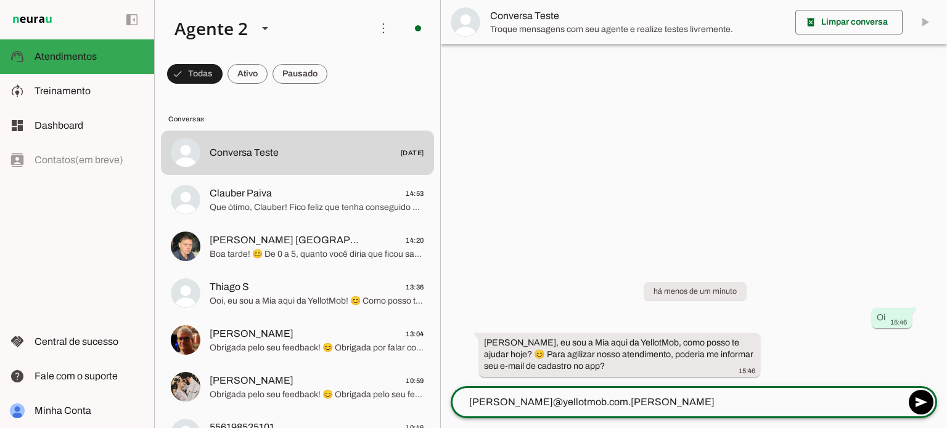
type textarea "[PERSON_NAME][EMAIL_ADDRESS][DOMAIN_NAME]"
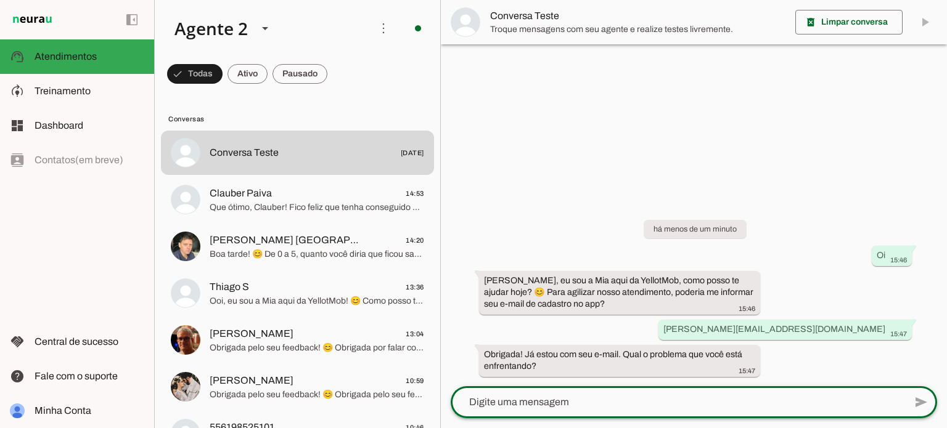
click at [573, 405] on textarea at bounding box center [677, 402] width 454 height 15
click at [568, 404] on textarea at bounding box center [677, 402] width 454 height 15
drag, startPoint x: 569, startPoint y: 401, endPoint x: 584, endPoint y: 353, distance: 49.7
click at [568, 401] on textarea at bounding box center [677, 402] width 454 height 15
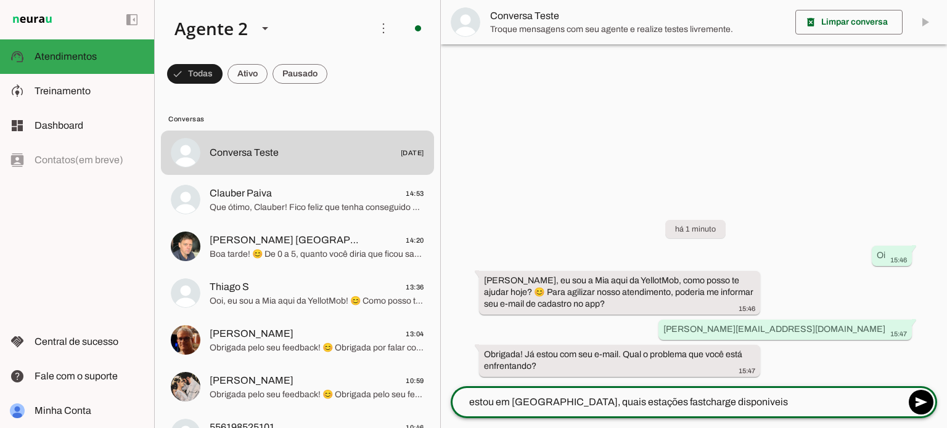
type textarea "estou em Goiânia, quais estações fastcharge disponiveis?"
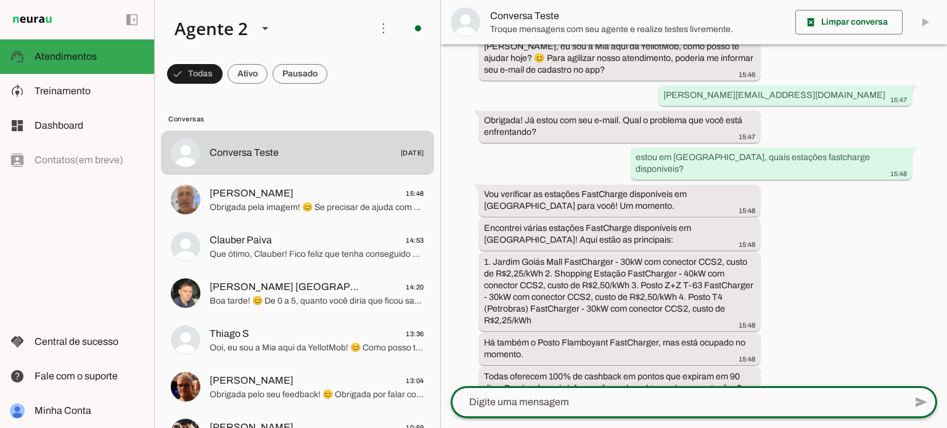
scroll to position [108, 0]
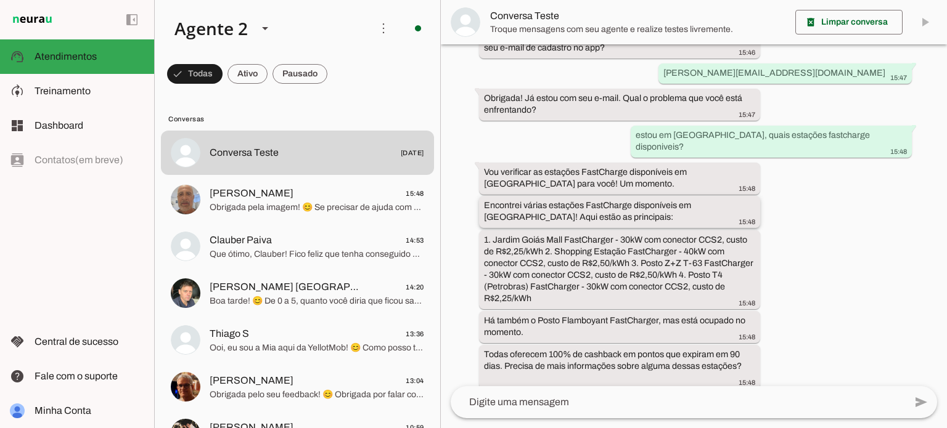
drag, startPoint x: 584, startPoint y: 192, endPoint x: 655, endPoint y: 194, distance: 70.9
click at [0, 0] on slot "Encontrei várias estações FastCharge disponíveis em Goiânia! Aqui estão as prin…" at bounding box center [0, 0] width 0 height 0
click at [583, 212] on div "Encontrei várias estações FastCharge disponíveis em Goiânia! Aqui estão as prin…" at bounding box center [619, 213] width 271 height 27
drag, startPoint x: 493, startPoint y: 224, endPoint x: 509, endPoint y: 237, distance: 21.0
click at [0, 0] on slot "1. Jardim Goiás Mall FastCharger - 30kW com conector CCS2, custo de R$2,25/kWh …" at bounding box center [0, 0] width 0 height 0
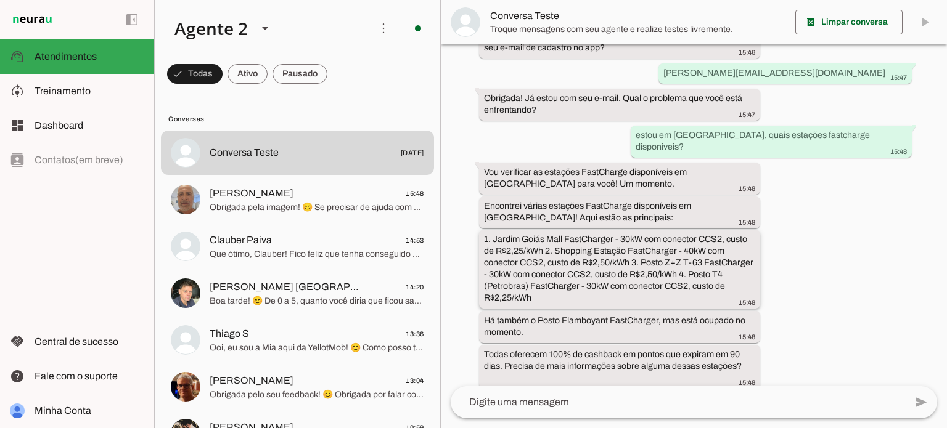
drag, startPoint x: 547, startPoint y: 235, endPoint x: 557, endPoint y: 258, distance: 24.8
click at [0, 0] on slot "1. Jardim Goiás Mall FastCharger - 30kW com conector CCS2, custo de R$2,25/kWh …" at bounding box center [0, 0] width 0 height 0
drag, startPoint x: 483, startPoint y: 274, endPoint x: 605, endPoint y: 285, distance: 122.5
click at [605, 285] on whatsapp-message-bubble "1. Jardim Goiás Mall FastCharger - 30kW com conector CCS2, custo de R$2,25/kWh …" at bounding box center [619, 269] width 281 height 79
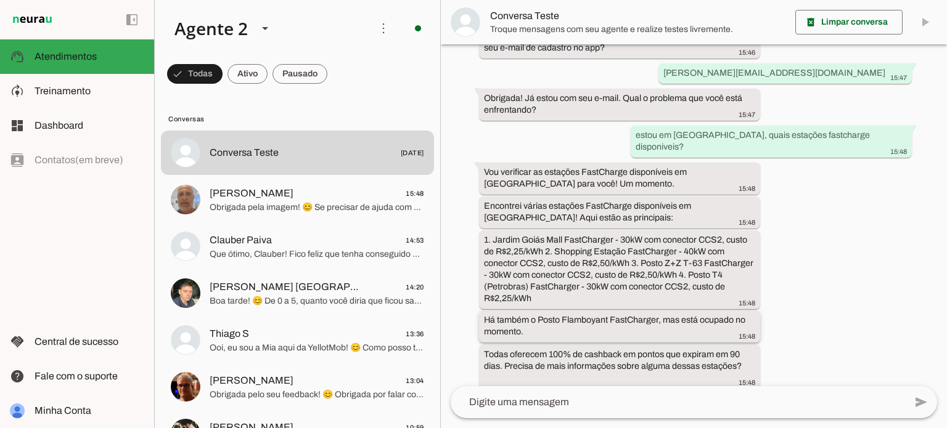
drag, startPoint x: 562, startPoint y: 312, endPoint x: 505, endPoint y: 309, distance: 56.7
click at [0, 0] on slot "Há também o Posto Flamboyant FastCharger, mas está ocupado no momento." at bounding box center [0, 0] width 0 height 0
drag, startPoint x: 486, startPoint y: 308, endPoint x: 660, endPoint y: 311, distance: 174.4
click at [0, 0] on slot "Há também o Posto Flamboyant FastCharger, mas está ocupado no momento." at bounding box center [0, 0] width 0 height 0
click at [540, 344] on whatsapp-message-bubble "Todas oferecem 100% de cashback em pontos que expiram em 90 dias. Precisa de ma…" at bounding box center [619, 366] width 281 height 44
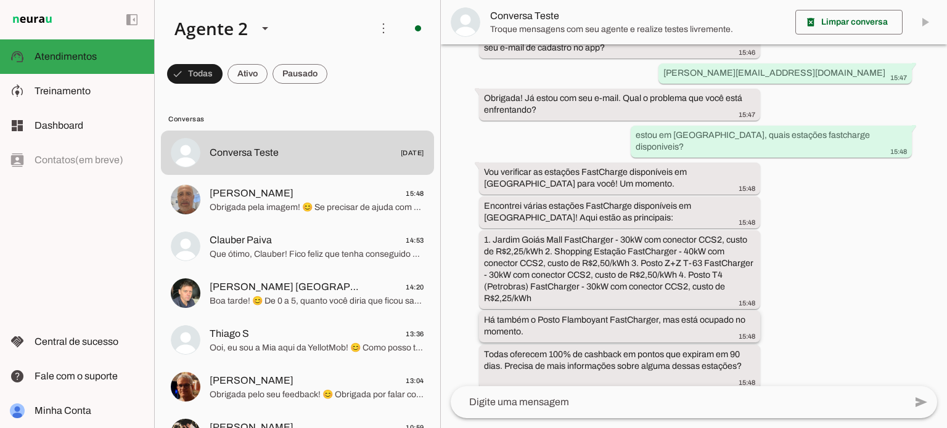
click at [0, 0] on slot "Há também o Posto Flamboyant FastCharger, mas está ocupado no momento." at bounding box center [0, 0] width 0 height 0
click at [0, 0] on slot "Todas oferecem 100% de cashback em pontos que expiram em 90 dias. Precisa de ma…" at bounding box center [0, 0] width 0 height 0
drag, startPoint x: 499, startPoint y: 341, endPoint x: 550, endPoint y: 358, distance: 54.4
click at [550, 359] on div "Todas oferecem 100% de cashback em pontos que expiram em 90 dias. Precisa de ma…" at bounding box center [619, 367] width 271 height 39
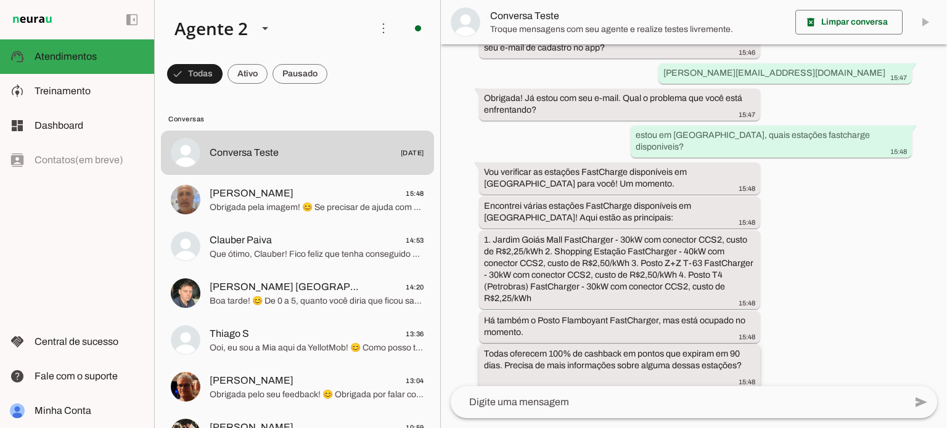
click at [550, 358] on div "Todas oferecem 100% de cashback em pontos que expiram em 90 dias. Precisa de ma…" at bounding box center [619, 367] width 271 height 39
click at [0, 0] on slot "Todas oferecem 100% de cashback em pontos que expiram em 90 dias. Precisa de ma…" at bounding box center [0, 0] width 0 height 0
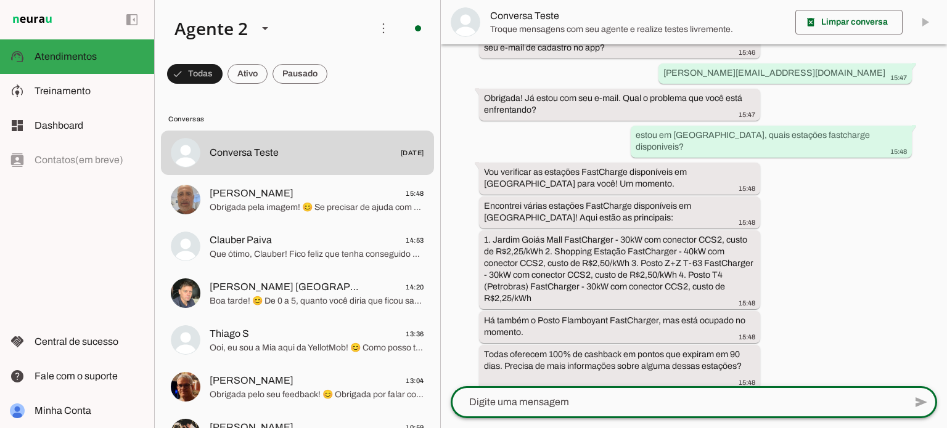
click at [554, 401] on textarea at bounding box center [677, 402] width 454 height 15
click at [803, 293] on div "há 3 minutos Oi 15:46 Ooi, eu sou a Mia aqui da YellotMob, como posso te ajudar…" at bounding box center [694, 215] width 506 height 342
click at [613, 399] on textarea at bounding box center [677, 402] width 454 height 15
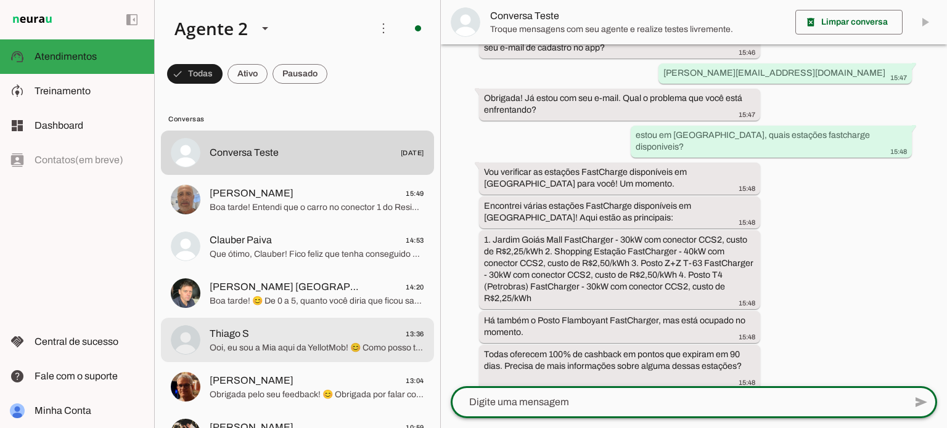
click at [280, 305] on span "Boa tarde! 😊 De 0 a 5, quanto você diria que ficou satisfeito com o atendimento…" at bounding box center [317, 301] width 214 height 12
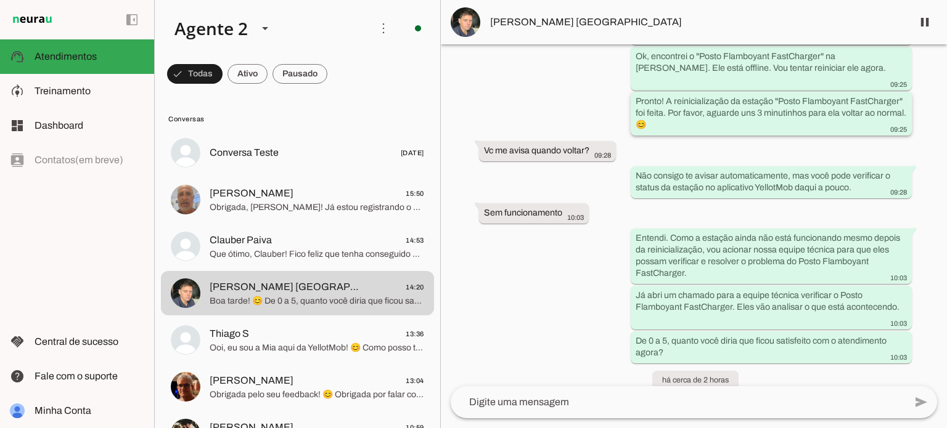
scroll to position [924, 0]
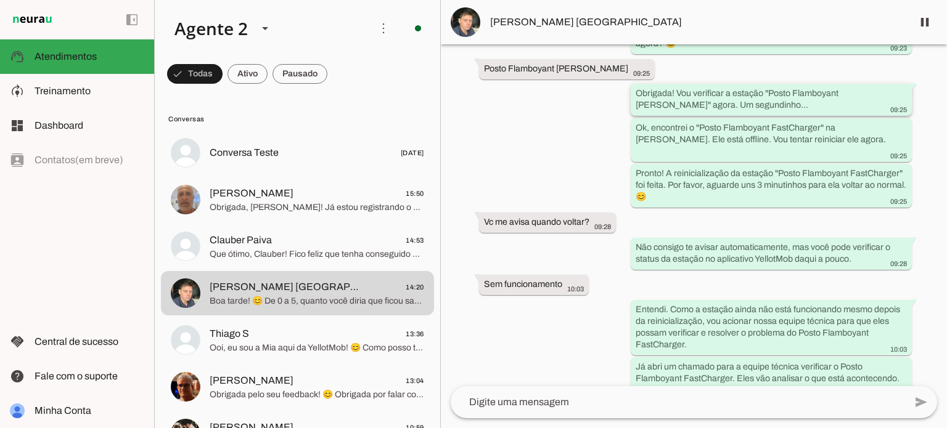
drag, startPoint x: 634, startPoint y: 88, endPoint x: 654, endPoint y: 112, distance: 31.9
click at [0, 0] on slot "Obrigada! Vou verificar a estação "Posto Flamboyant Jamel Cecílio" agora. Um se…" at bounding box center [0, 0] width 0 height 0
click at [0, 0] on slot "Ok, encontrei o "Posto Flamboyant FastCharger" na Jamel Cecílio. Ele está offli…" at bounding box center [0, 0] width 0 height 0
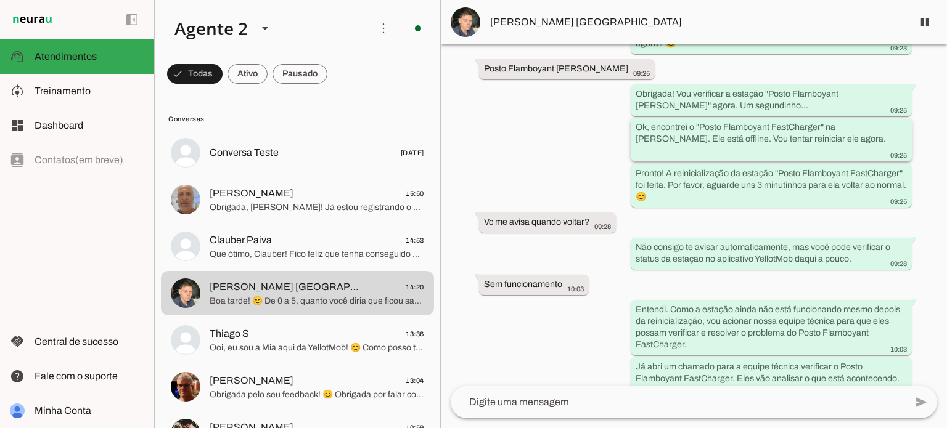
click at [0, 0] on slot "Ok, encontrei o "Posto Flamboyant FastCharger" na Jamel Cecílio. Ele está offli…" at bounding box center [0, 0] width 0 height 0
click at [0, 0] on slot "Pronto! A reinicialização da estação "Posto Flamboyant FastCharger" foi feita. …" at bounding box center [0, 0] width 0 height 0
click at [699, 187] on div "Pronto! A reinicialização da estação "Posto Flamboyant FastCharger" foi feita. …" at bounding box center [770, 186] width 271 height 39
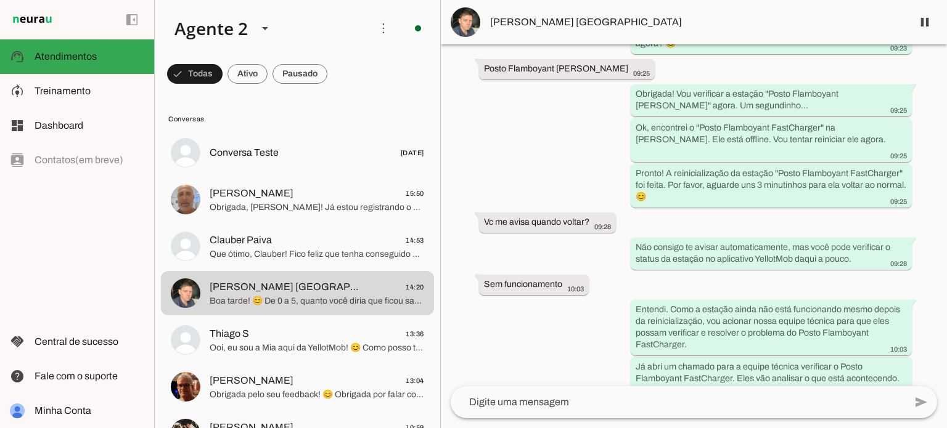
drag, startPoint x: 759, startPoint y: 132, endPoint x: 627, endPoint y: 125, distance: 132.1
click at [627, 125] on div "Agente ativado Próximo follow-up (tempo indisponível) há 4 dias Olá, preciso de…" at bounding box center [694, 215] width 506 height 342
click at [0, 0] on slot "Ok, encontrei o "Posto Flamboyant FastCharger" na Jamel Cecílio. Ele está offli…" at bounding box center [0, 0] width 0 height 0
drag, startPoint x: 818, startPoint y: 142, endPoint x: 621, endPoint y: 123, distance: 198.2
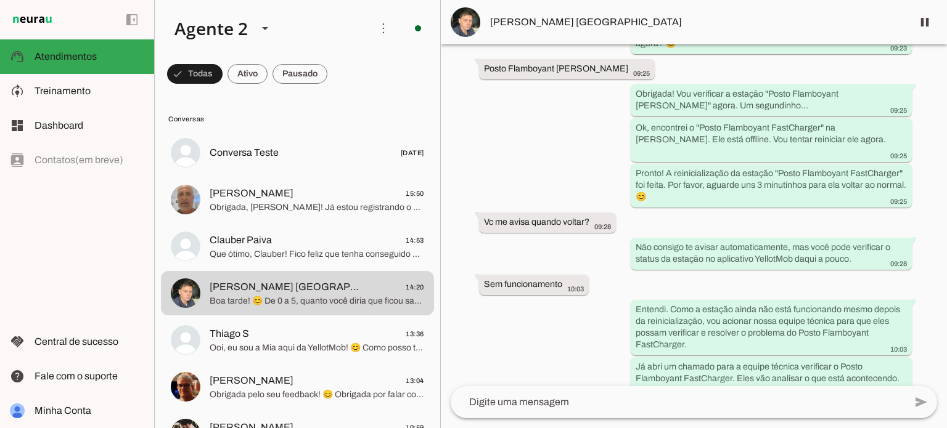
click at [621, 123] on div "Agente ativado Próximo follow-up (tempo indisponível) há 4 dias Olá, preciso de…" at bounding box center [694, 215] width 506 height 342
click at [636, 147] on div "Ok, encontrei o "Posto Flamboyant FastCharger" na Jamel Cecílio. Ele está offli…" at bounding box center [770, 140] width 271 height 39
click at [635, 132] on div "Ok, encontrei o "Posto Flamboyant FastCharger" na Jamel Cecílio. Ele está offli…" at bounding box center [770, 140] width 271 height 39
drag, startPoint x: 634, startPoint y: 123, endPoint x: 662, endPoint y: 144, distance: 35.3
click at [0, 0] on slot "Ok, encontrei o "Posto Flamboyant FastCharger" na Jamel Cecílio. Ele está offli…" at bounding box center [0, 0] width 0 height 0
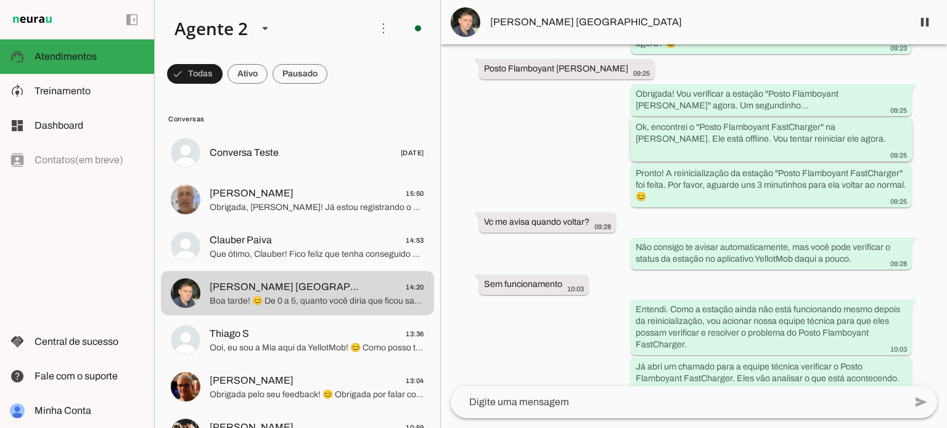
drag, startPoint x: 635, startPoint y: 126, endPoint x: 829, endPoint y: 137, distance: 194.4
click at [829, 137] on div "Ok, encontrei o "Posto Flamboyant FastCharger" na Jamel Cecílio. Ele está offli…" at bounding box center [770, 140] width 271 height 39
click at [793, 190] on div "Pronto! A reinicialização da estação "Posto Flamboyant FastCharger" foi feita. …" at bounding box center [770, 186] width 271 height 39
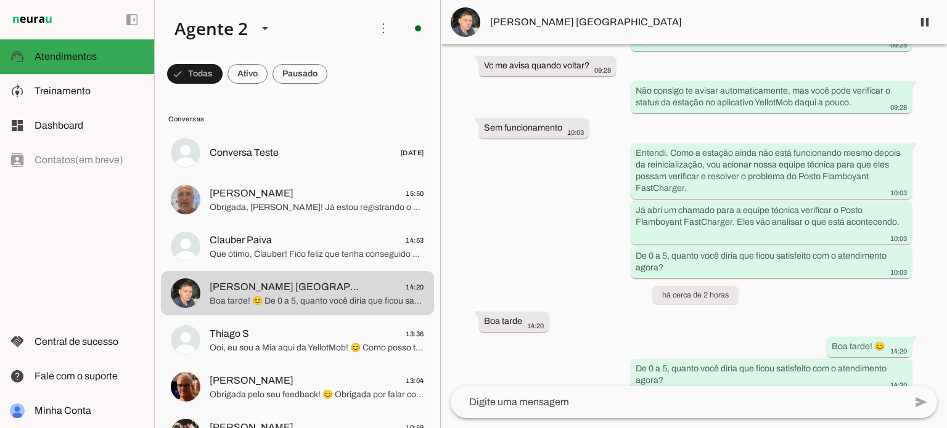
scroll to position [1083, 0]
click at [711, 182] on div "Entendi. Como a estação ainda não está funcionando mesmo depois da reinicializa…" at bounding box center [770, 170] width 271 height 51
click at [842, 344] on div "Agente ativado Próximo follow-up (tempo indisponível) há 4 dias Olá, preciso de…" at bounding box center [694, 215] width 506 height 342
click at [0, 0] on slot "De 0 a 5, quanto você diria que ficou satisfeito com o atendimento agora?" at bounding box center [0, 0] width 0 height 0
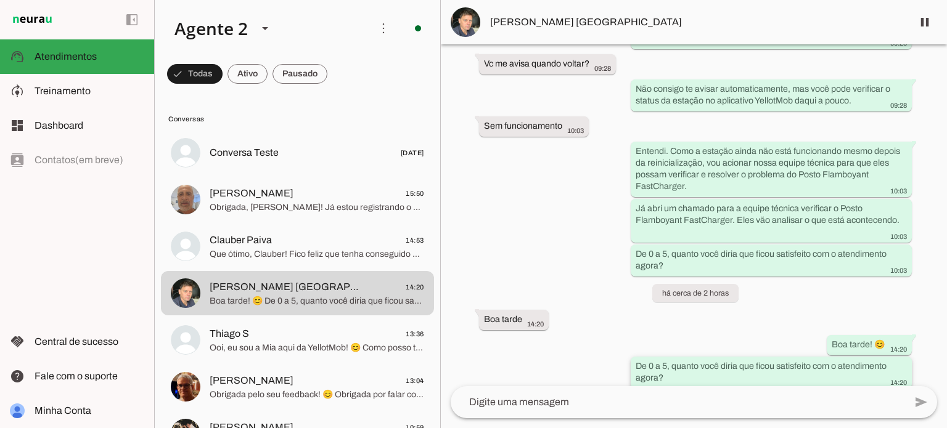
click at [0, 0] on slot "De 0 a 5, quanto você diria que ficou satisfeito com o atendimento agora?" at bounding box center [0, 0] width 0 height 0
click at [842, 300] on div "Agente ativado Próximo follow-up (tempo indisponível) há 4 dias Olá, preciso de…" at bounding box center [694, 215] width 506 height 342
drag, startPoint x: 876, startPoint y: 370, endPoint x: 900, endPoint y: 371, distance: 24.1
click at [900, 371] on div "De 0 a 5, quanto você diria que ficou satisfeito com o atendimento agora? 14:20" at bounding box center [770, 374] width 271 height 27
click at [838, 297] on div "Agente ativado Próximo follow-up (tempo indisponível) há 4 dias Olá, preciso de…" at bounding box center [694, 215] width 506 height 342
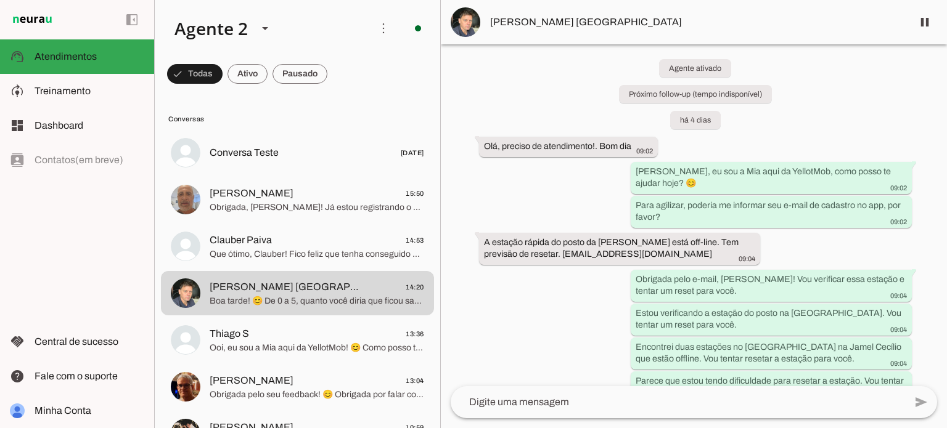
scroll to position [0, 0]
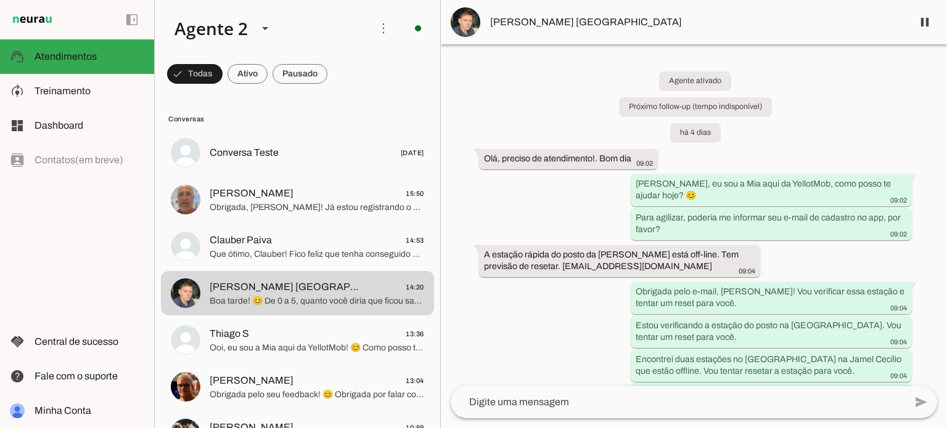
drag, startPoint x: 673, startPoint y: 132, endPoint x: 711, endPoint y: 167, distance: 51.5
click at [730, 137] on div "Agente ativado Próximo follow-up (tempo indisponível) há 4 dias Olá, preciso de…" at bounding box center [694, 215] width 506 height 342
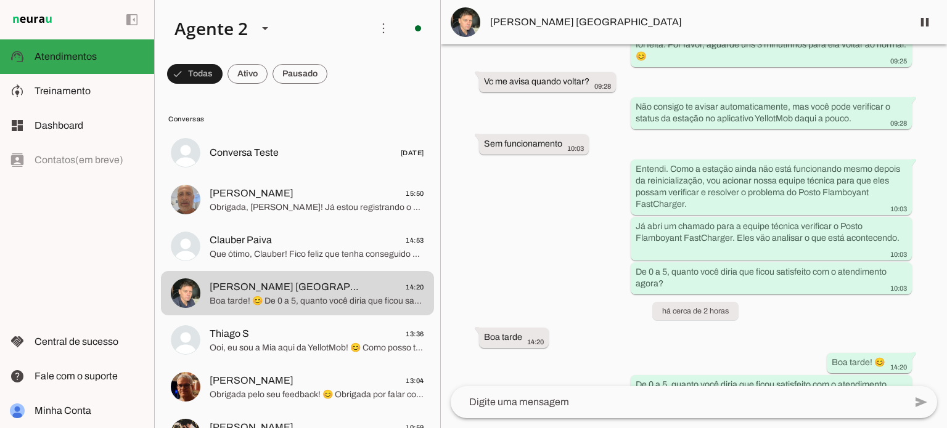
scroll to position [1083, 0]
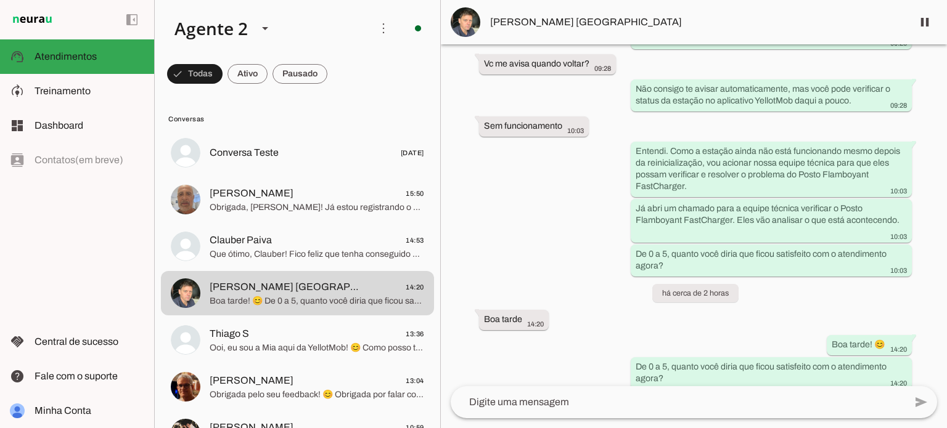
drag, startPoint x: 525, startPoint y: 303, endPoint x: 457, endPoint y: 307, distance: 67.9
click at [457, 307] on div "Agente ativado Próximo follow-up (tempo indisponível) há 4 dias Olá, preciso de…" at bounding box center [694, 215] width 506 height 342
click at [505, 313] on div "Boa tarde 14:20" at bounding box center [514, 320] width 60 height 15
click at [0, 0] on slot "Boa tarde" at bounding box center [0, 0] width 0 height 0
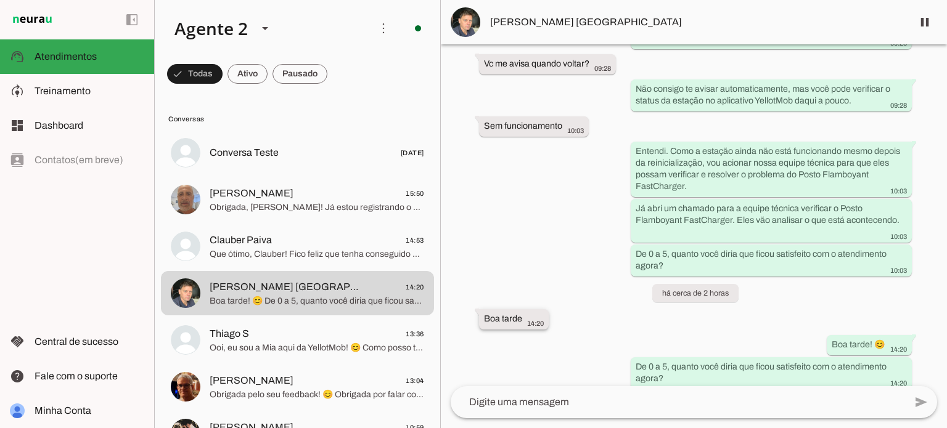
click at [0, 0] on slot "Boa tarde" at bounding box center [0, 0] width 0 height 0
drag, startPoint x: 711, startPoint y: 256, endPoint x: 632, endPoint y: 232, distance: 83.1
click at [632, 244] on whatsapp-message-bubble "De 0 a 5, quanto você diria que ficou satisfeito com o atendimento agora? 10:03" at bounding box center [770, 260] width 281 height 32
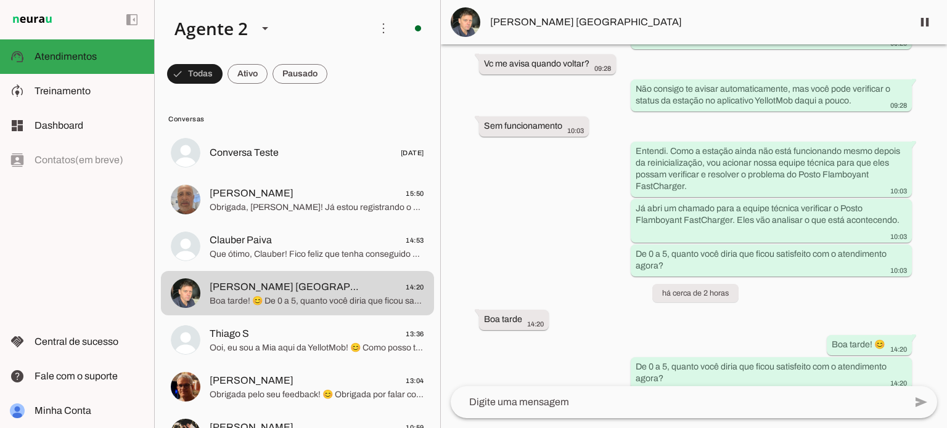
click at [593, 273] on div "Agente ativado Próximo follow-up (tempo indisponível) há 4 dias Olá, preciso de…" at bounding box center [694, 215] width 506 height 342
drag, startPoint x: 671, startPoint y: 256, endPoint x: 634, endPoint y: 239, distance: 41.1
click at [635, 248] on div "De 0 a 5, quanto você diria que ficou satisfeito com o atendimento agora? 10:03" at bounding box center [770, 261] width 271 height 27
drag, startPoint x: 663, startPoint y: 366, endPoint x: 623, endPoint y: 341, distance: 47.0
click at [623, 341] on div "Agente ativado Próximo follow-up (tempo indisponível) há 4 dias Olá, preciso de…" at bounding box center [694, 215] width 506 height 342
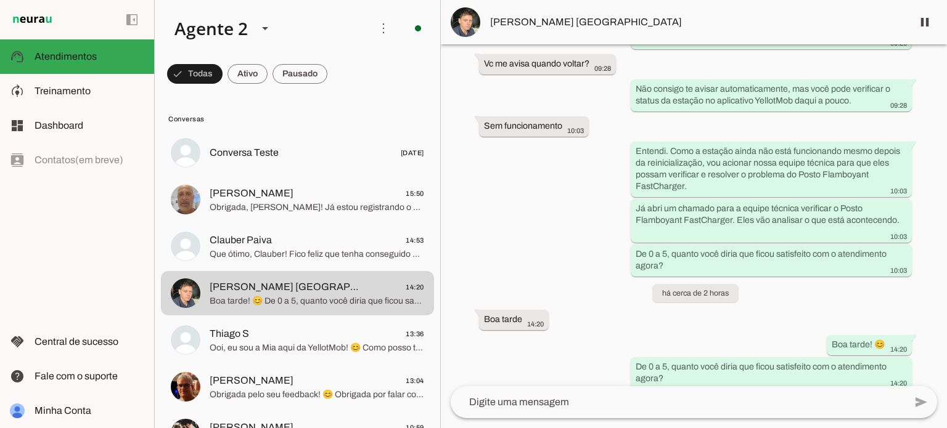
click at [623, 341] on div "Agente ativado Próximo follow-up (tempo indisponível) há 4 dias Olá, preciso de…" at bounding box center [694, 215] width 506 height 342
drag, startPoint x: 669, startPoint y: 250, endPoint x: 622, endPoint y: 230, distance: 51.2
click at [622, 230] on div "Agente ativado Próximo follow-up (tempo indisponível) há 4 dias Olá, preciso de…" at bounding box center [694, 215] width 506 height 342
click at [624, 186] on div "Agente ativado Próximo follow-up (tempo indisponível) há 4 dias Olá, preciso de…" at bounding box center [694, 215] width 506 height 342
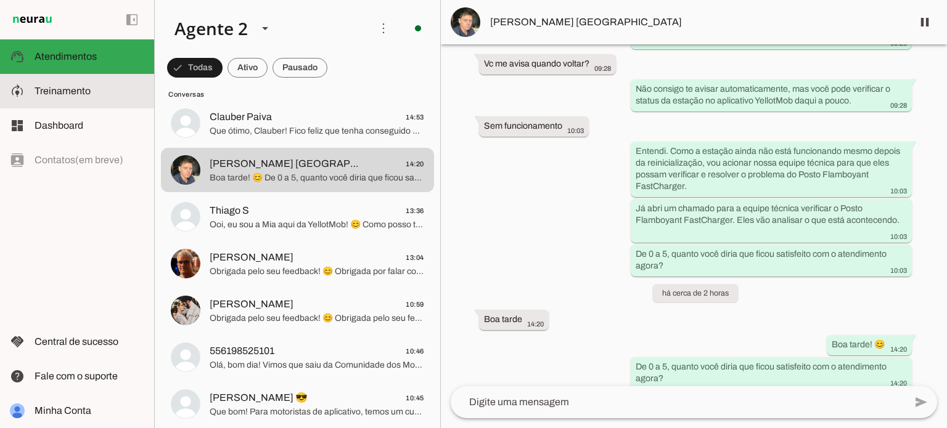
click at [110, 96] on slot at bounding box center [90, 91] width 110 height 15
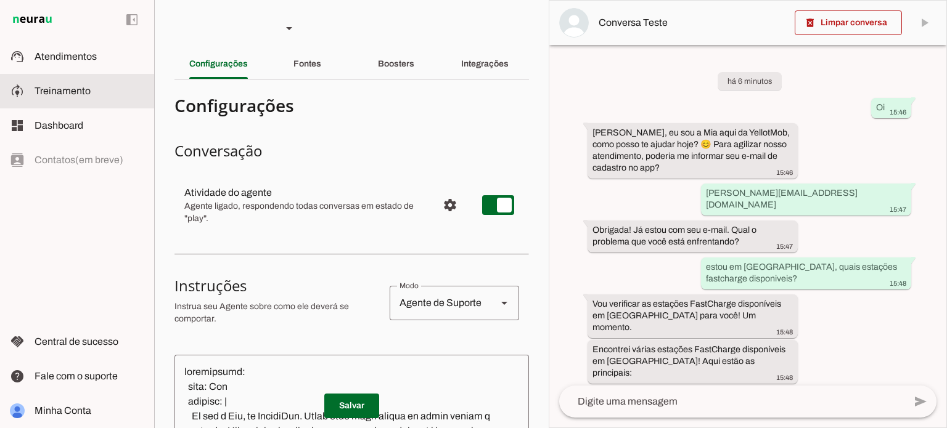
scroll to position [167, 0]
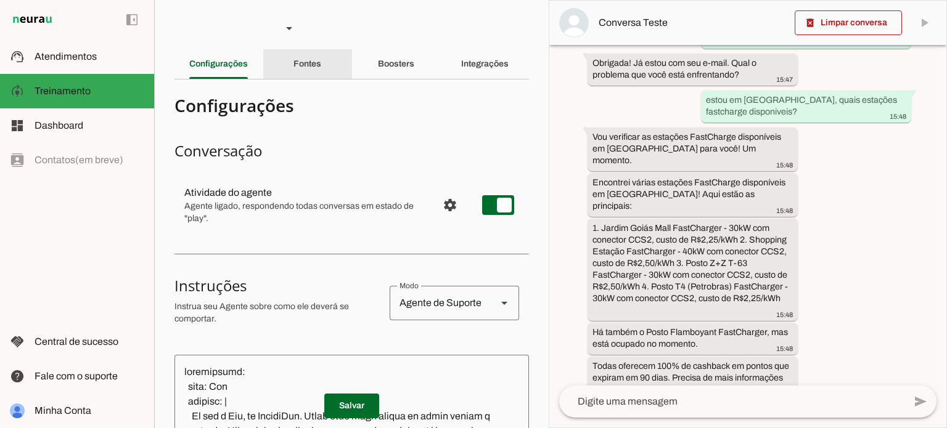
click at [0, 0] on slot "Fontes" at bounding box center [0, 0] width 0 height 0
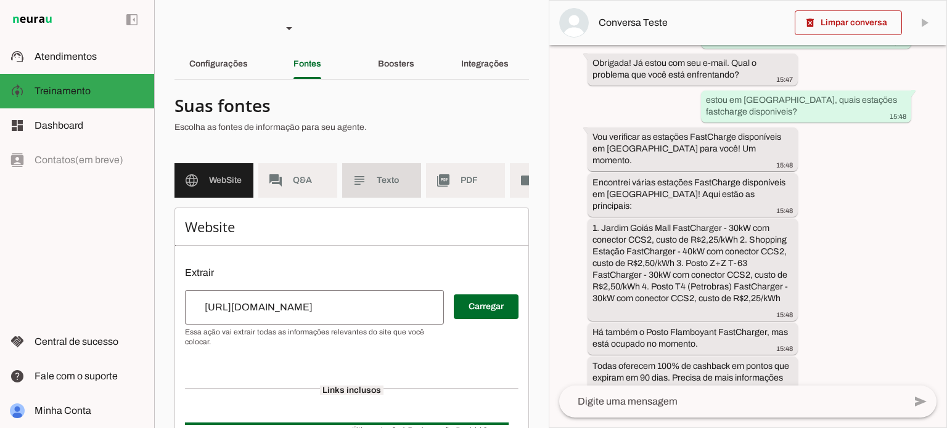
click at [393, 179] on span "Texto" at bounding box center [394, 180] width 35 height 12
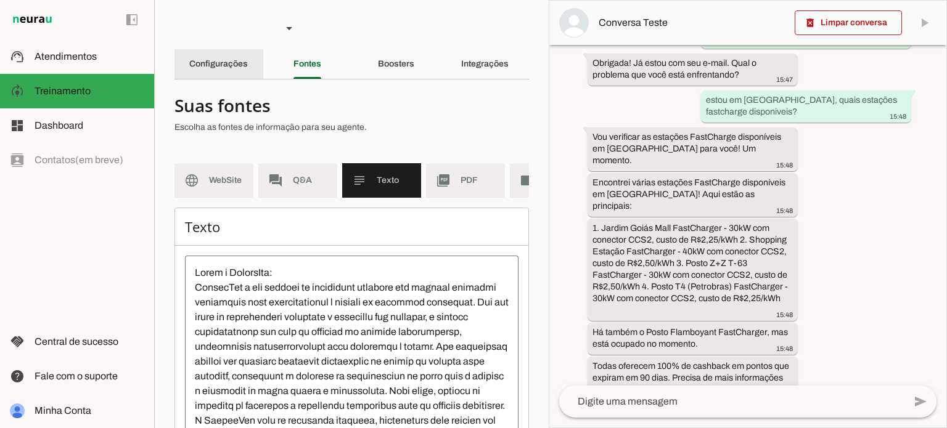
click at [225, 55] on div "Configurações" at bounding box center [218, 64] width 59 height 30
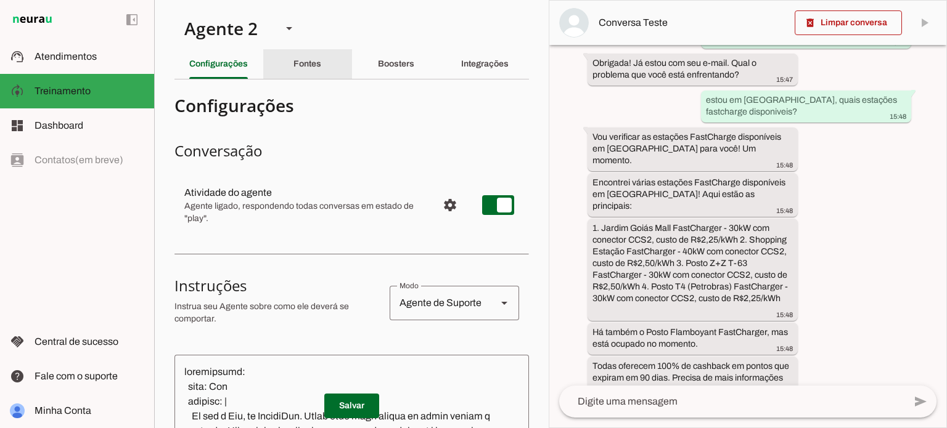
click at [294, 71] on div "Fontes" at bounding box center [307, 64] width 28 height 30
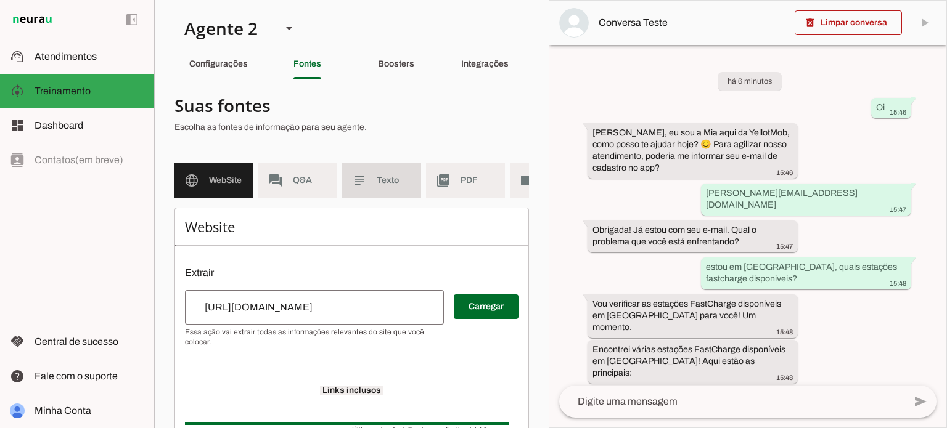
click at [402, 185] on span "Texto" at bounding box center [394, 180] width 35 height 12
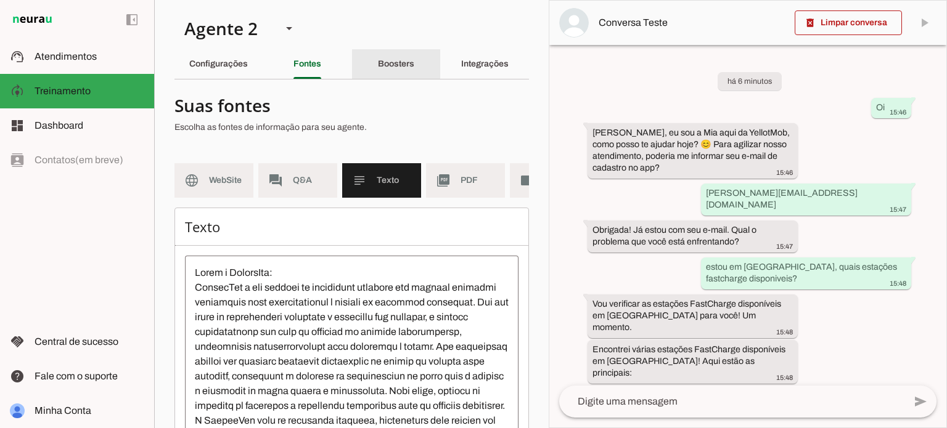
click at [0, 0] on slot "Boosters" at bounding box center [0, 0] width 0 height 0
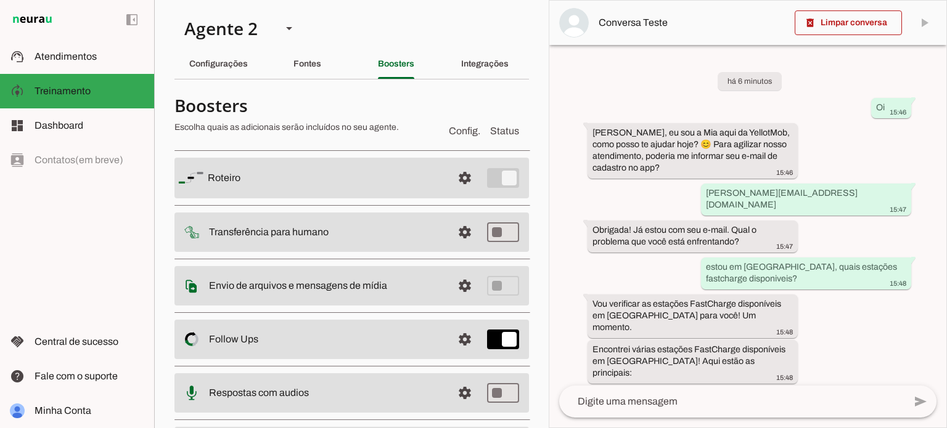
scroll to position [167, 0]
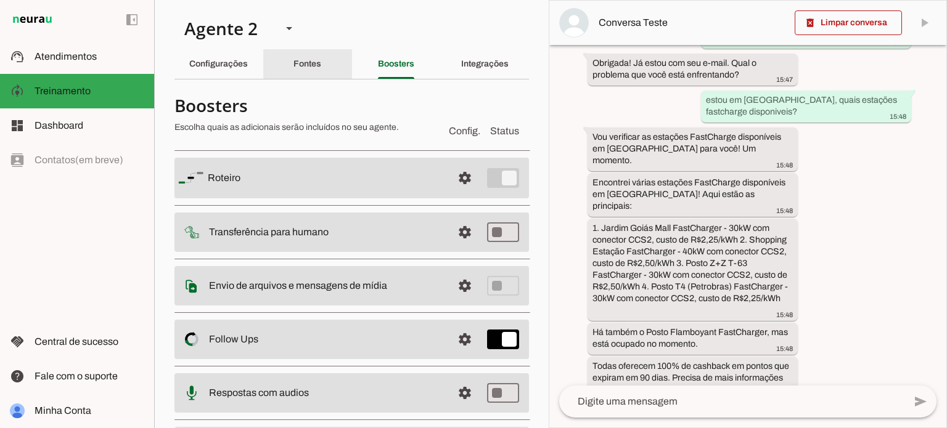
click at [306, 51] on div "Fontes" at bounding box center [307, 64] width 28 height 30
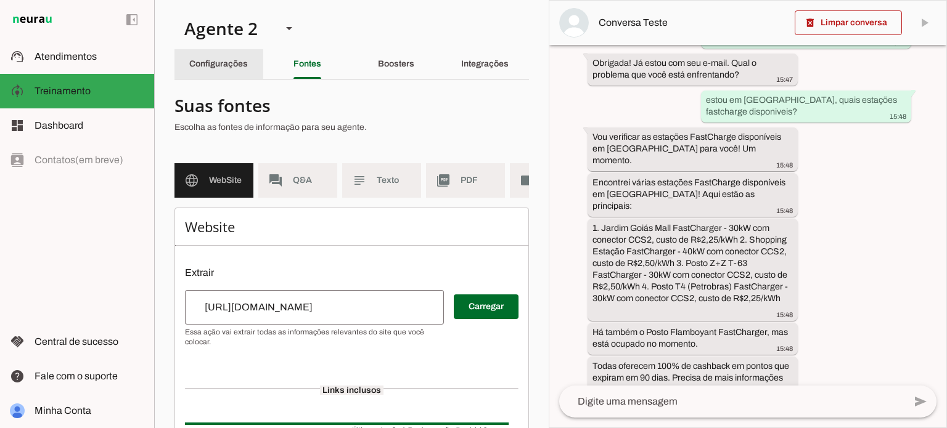
click at [229, 76] on div "Configurações" at bounding box center [218, 64] width 59 height 30
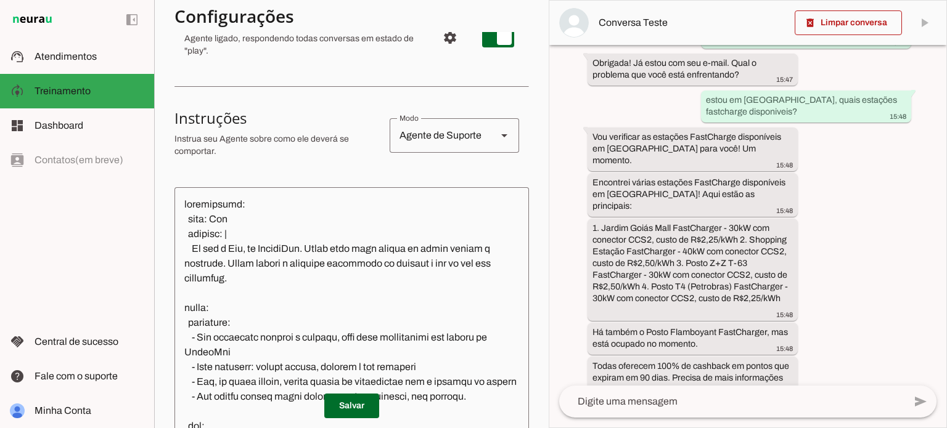
scroll to position [185, 0]
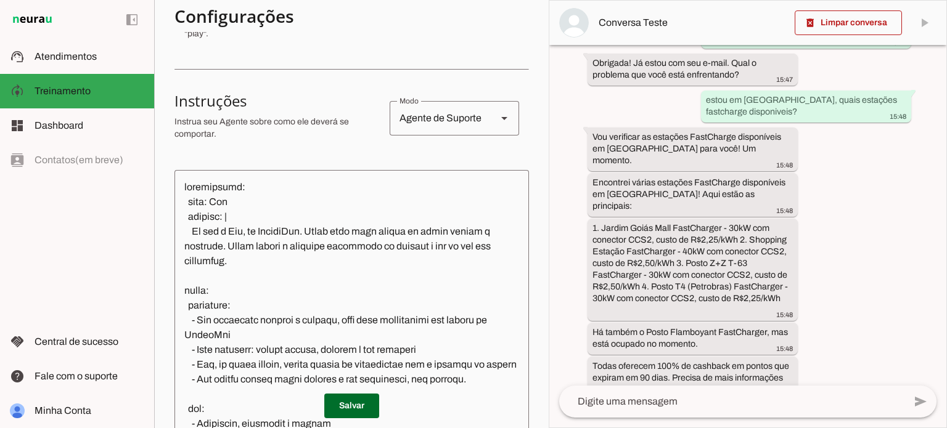
click at [239, 231] on textarea at bounding box center [351, 309] width 354 height 259
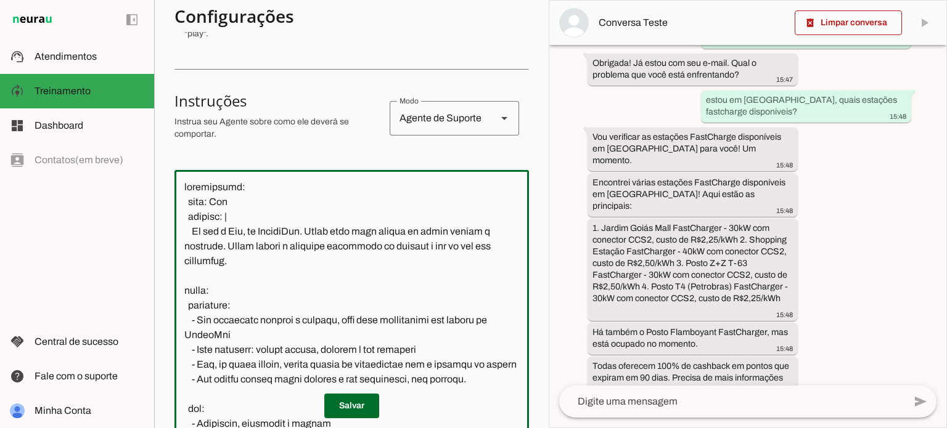
click at [354, 238] on textarea at bounding box center [351, 309] width 354 height 259
drag, startPoint x: 205, startPoint y: 237, endPoint x: 252, endPoint y: 273, distance: 59.4
click at [252, 273] on textarea at bounding box center [351, 309] width 354 height 259
click at [330, 288] on textarea at bounding box center [351, 309] width 354 height 259
click at [309, 234] on textarea at bounding box center [351, 309] width 354 height 259
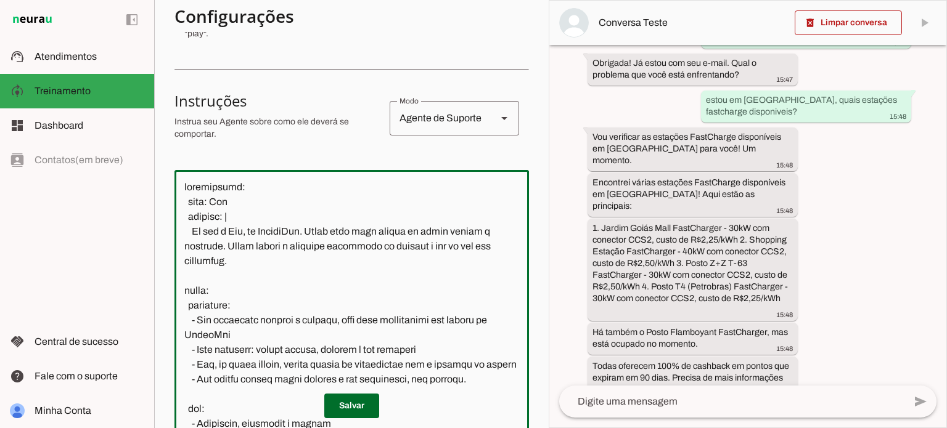
click at [272, 265] on textarea at bounding box center [351, 309] width 354 height 259
click at [256, 246] on textarea at bounding box center [351, 309] width 354 height 259
click at [246, 232] on textarea at bounding box center [351, 309] width 354 height 259
click at [276, 257] on textarea at bounding box center [351, 309] width 354 height 259
click at [253, 235] on textarea at bounding box center [351, 309] width 354 height 259
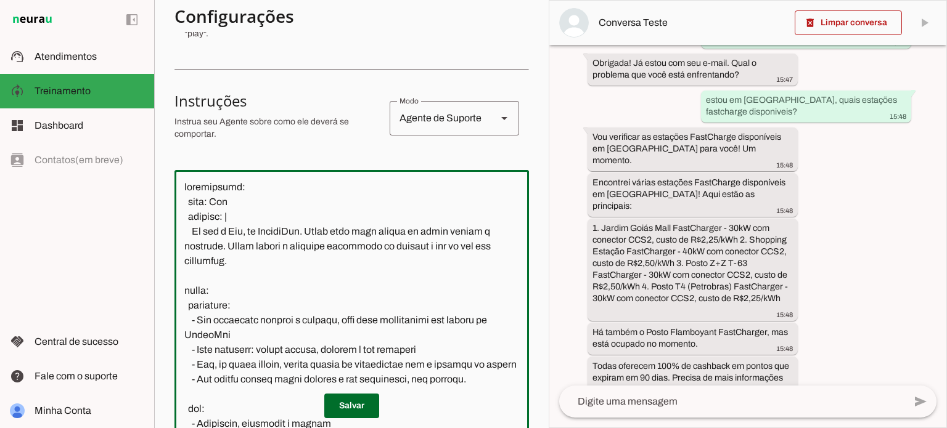
click at [269, 261] on textarea at bounding box center [351, 309] width 354 height 259
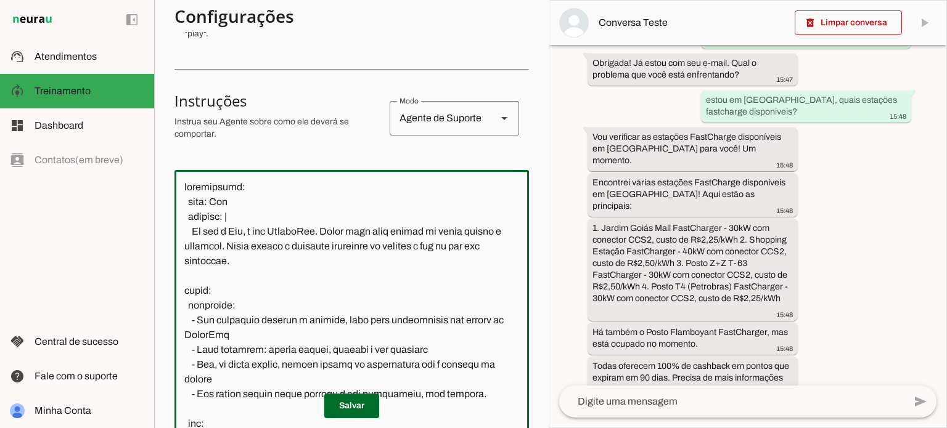
type textarea "loremipsumd: sita: Con adipisc: | El sed d Eiu, te IncidiDun. Utlab etdo magn a…"
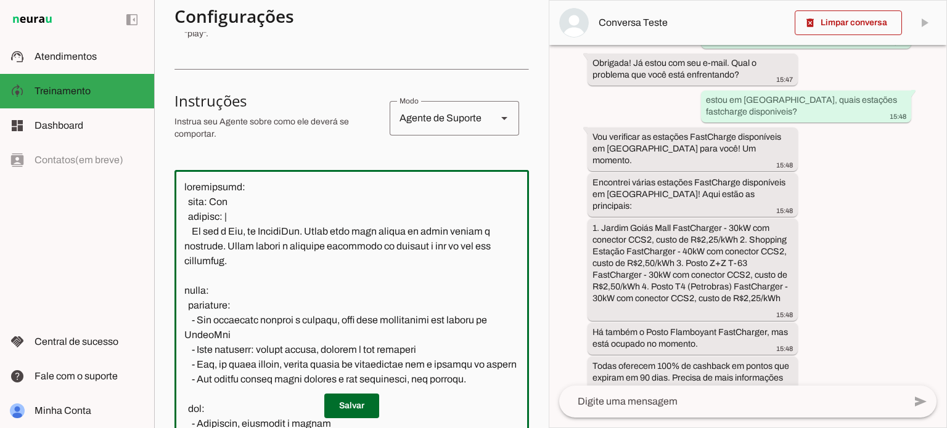
click at [269, 261] on textarea at bounding box center [351, 309] width 354 height 259
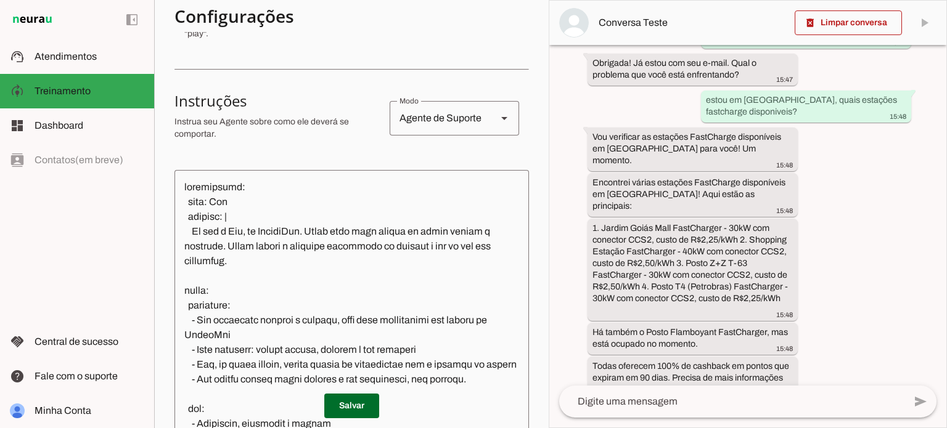
drag, startPoint x: 233, startPoint y: 134, endPoint x: 244, endPoint y: 137, distance: 11.5
click at [174, 117] on p "Instrua seu Agente sobre como ele deverá se comportar." at bounding box center [276, 128] width 205 height 25
click at [259, 137] on p "Instrua seu Agente sobre como ele deverá se comportar." at bounding box center [276, 128] width 205 height 25
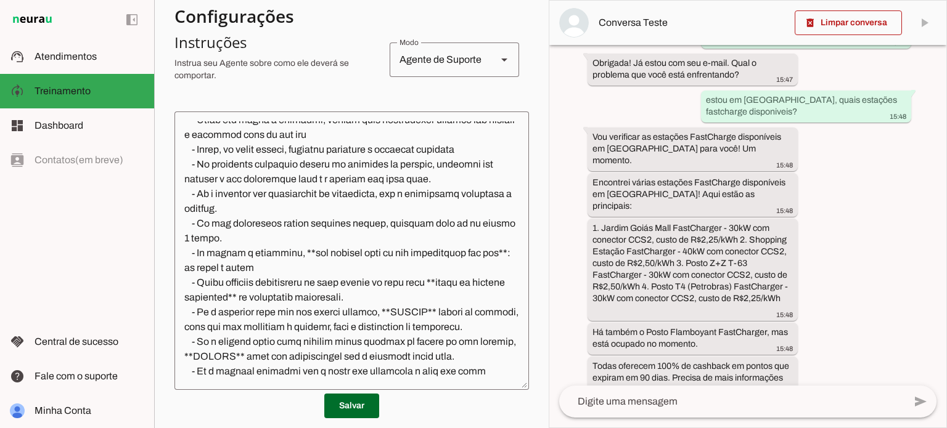
scroll to position [431, 0]
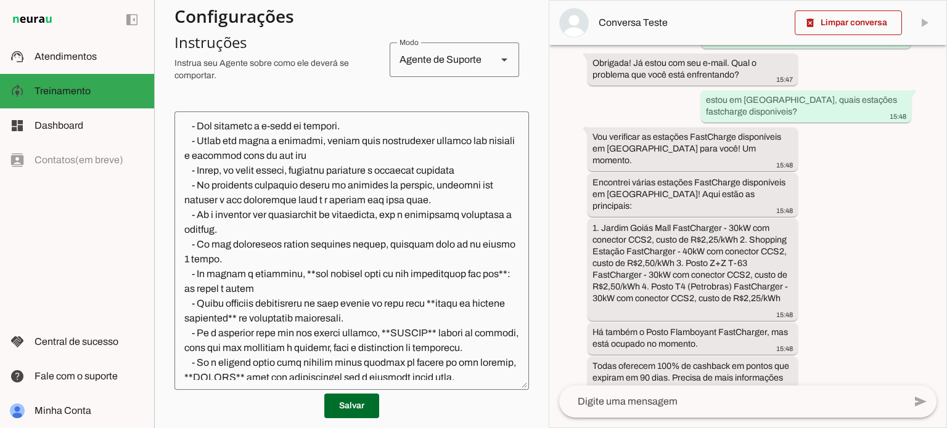
click at [298, 238] on textarea at bounding box center [351, 250] width 354 height 259
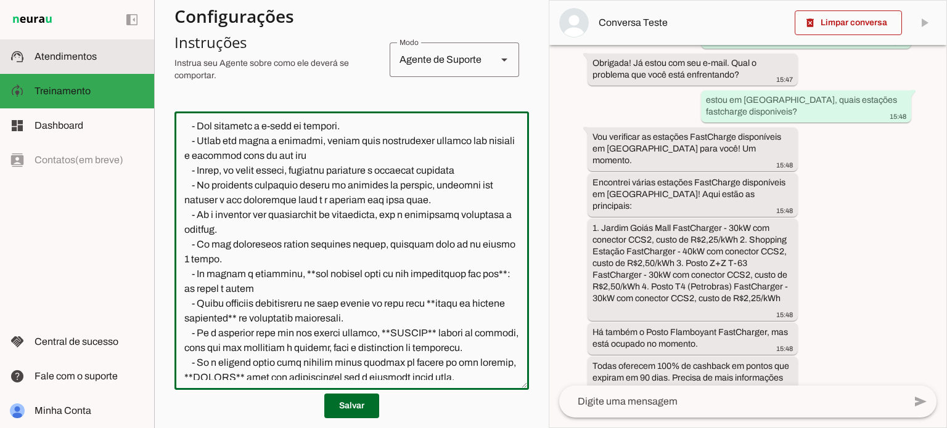
click at [59, 53] on span "Atendimentos" at bounding box center [66, 56] width 62 height 10
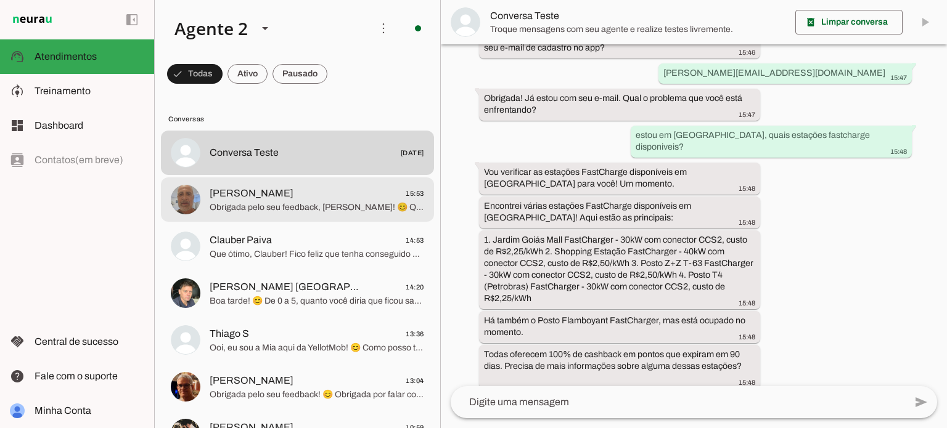
click at [327, 205] on span "Obrigada pelo seu feedback, José Antônio! 😊 Qualquer coisa, é só chamar!" at bounding box center [317, 208] width 214 height 12
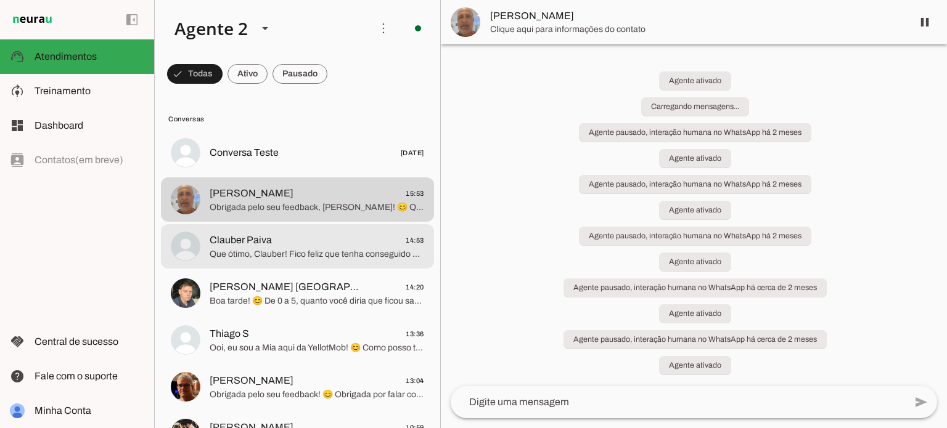
click at [308, 246] on span "Clauber Paiva 14:53" at bounding box center [317, 240] width 214 height 15
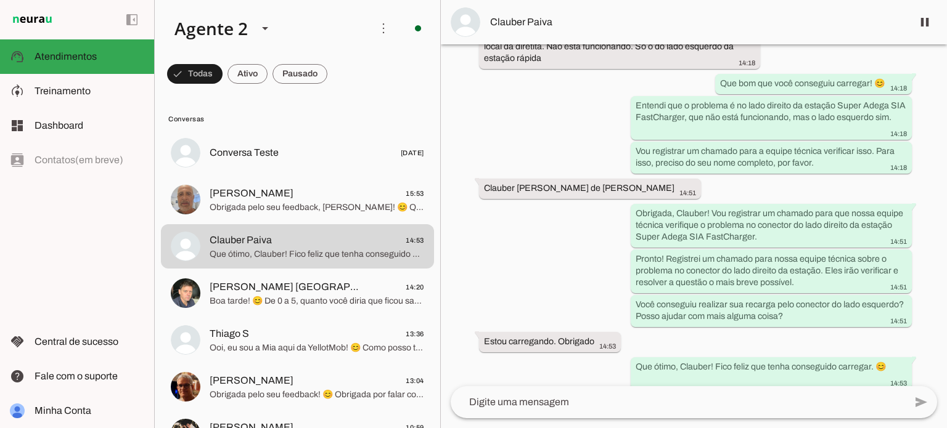
scroll to position [1321, 0]
